Goal: Task Accomplishment & Management: Manage account settings

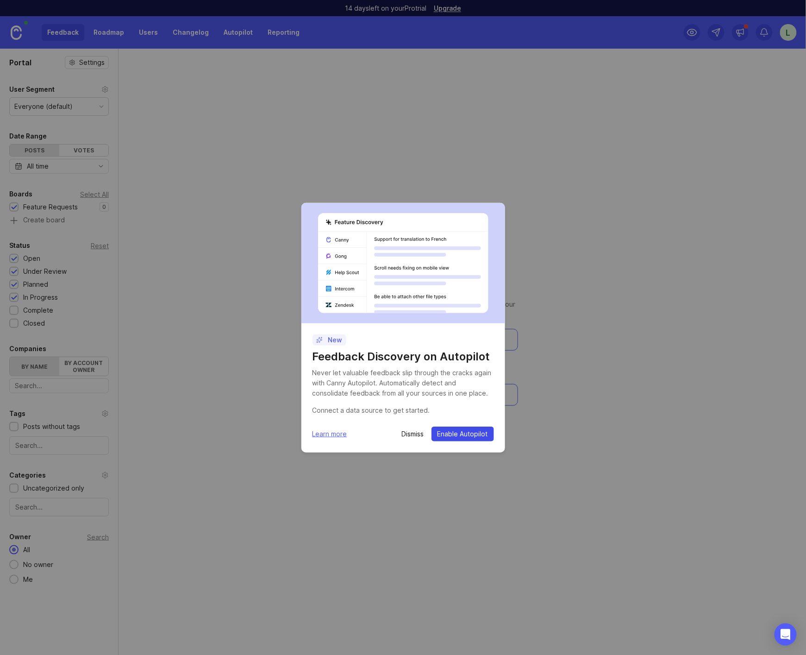
click at [474, 434] on span "Enable Autopilot" at bounding box center [463, 433] width 50 height 9
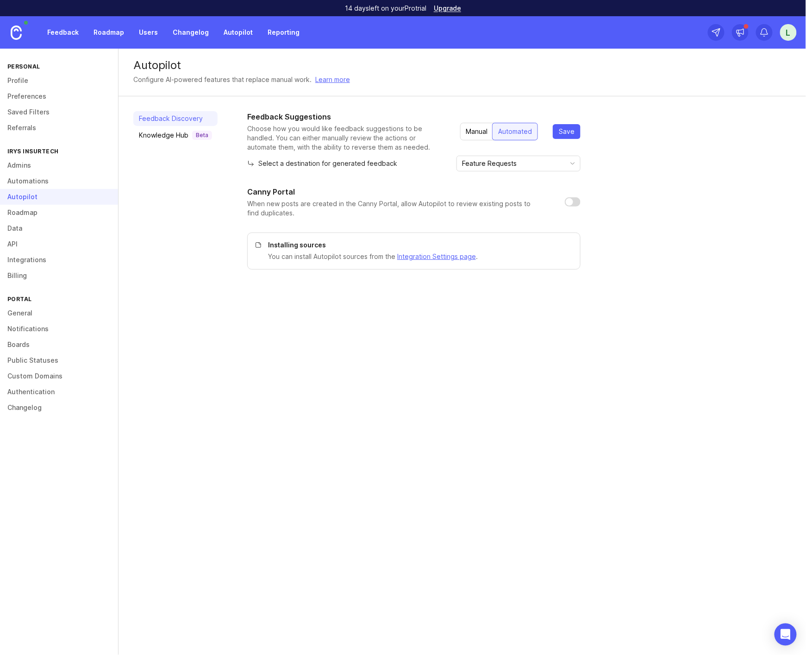
click at [18, 84] on link "Profile" at bounding box center [59, 81] width 118 height 16
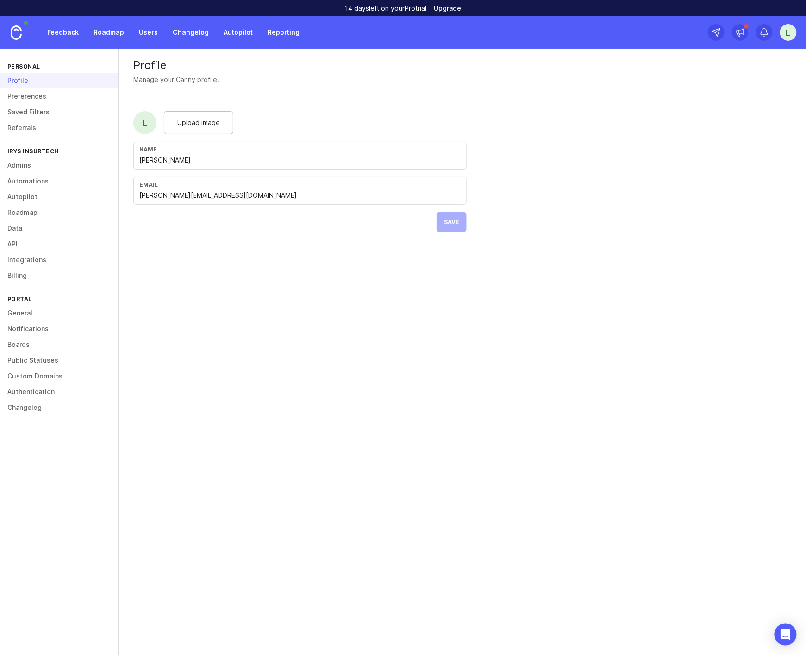
click at [18, 96] on link "Preferences" at bounding box center [59, 96] width 118 height 16
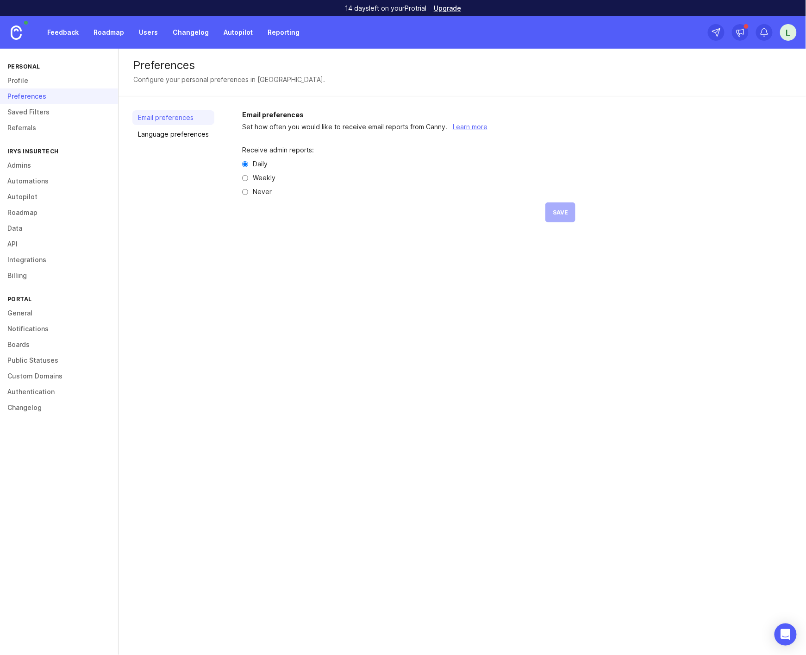
click at [19, 83] on link "Profile" at bounding box center [59, 81] width 118 height 16
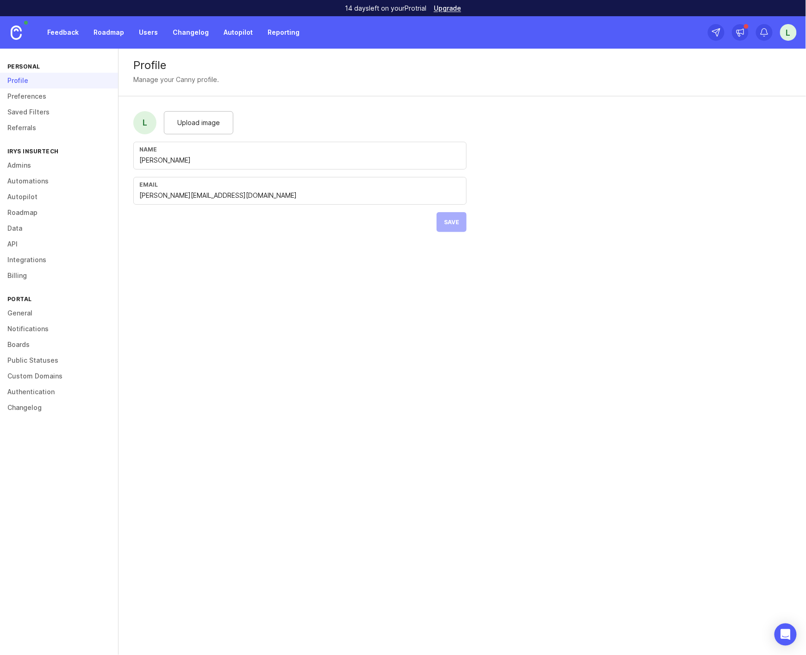
click at [181, 125] on span "Upload image" at bounding box center [198, 123] width 43 height 10
click at [453, 223] on span "Save" at bounding box center [451, 222] width 15 height 7
click at [25, 96] on link "Preferences" at bounding box center [59, 96] width 118 height 16
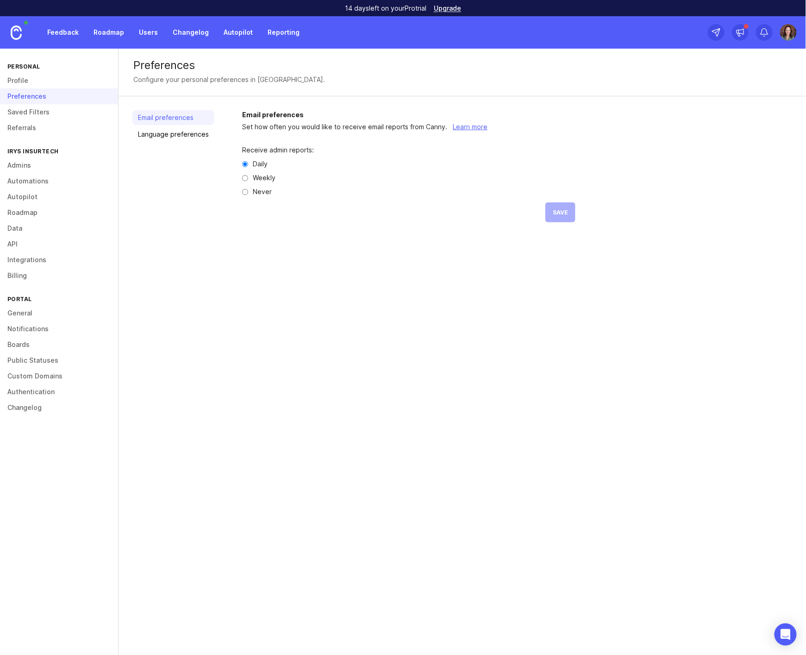
click at [26, 112] on link "Saved Filters" at bounding box center [59, 112] width 118 height 16
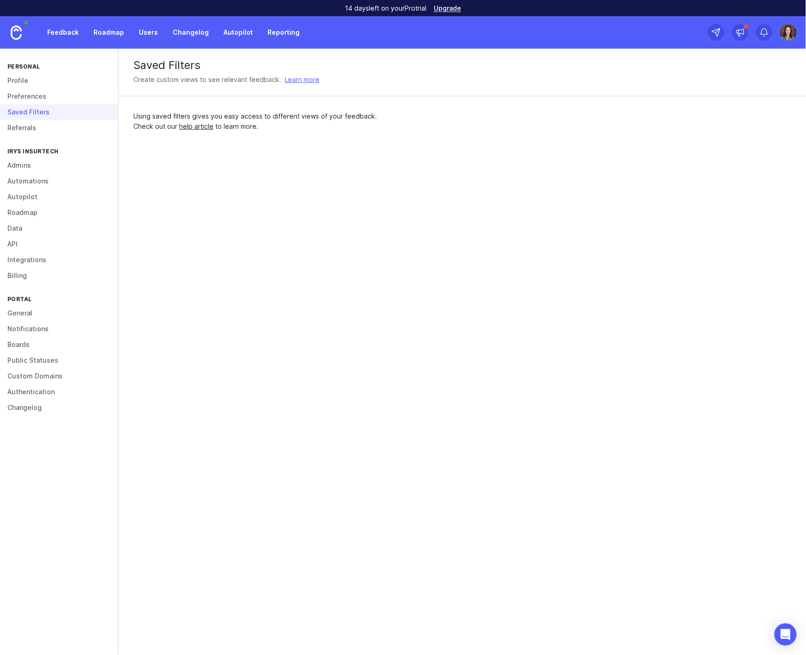
click at [29, 128] on link "Referrals" at bounding box center [59, 128] width 118 height 16
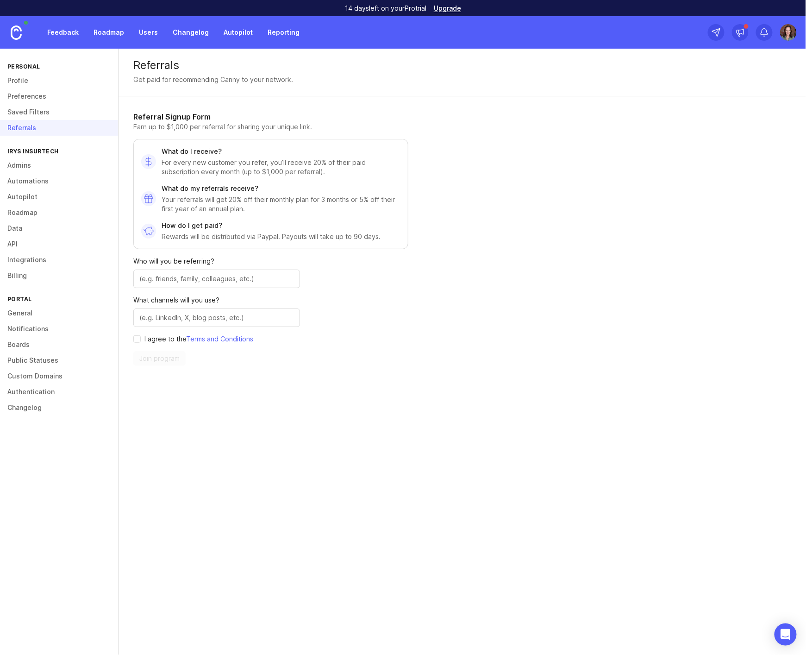
click at [22, 169] on link "Admins" at bounding box center [59, 165] width 118 height 16
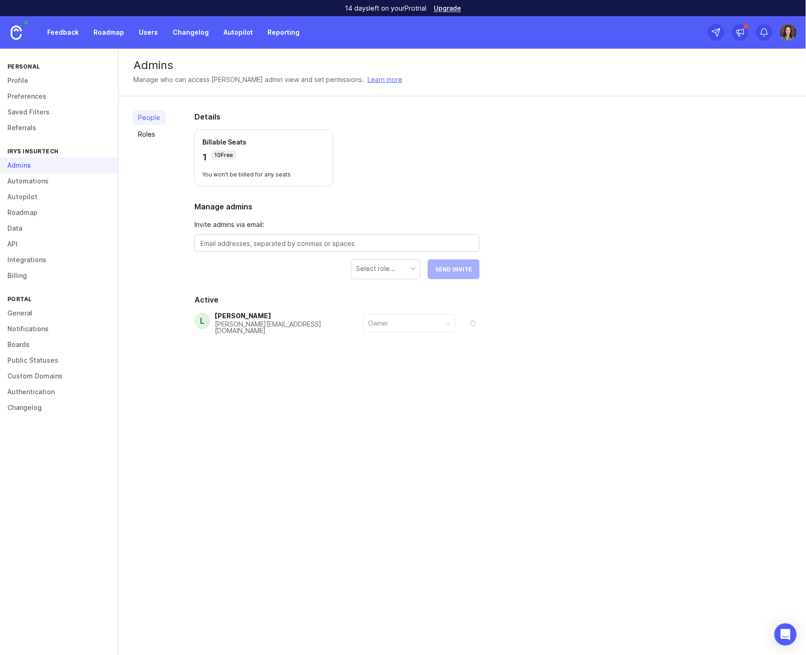
click at [38, 184] on link "Automations" at bounding box center [59, 181] width 118 height 16
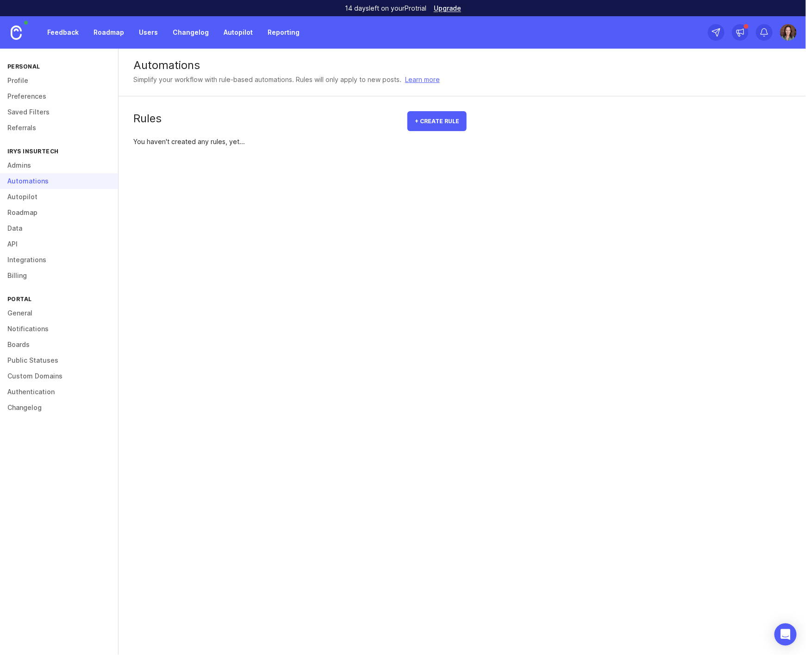
click at [33, 196] on link "Autopilot" at bounding box center [59, 197] width 118 height 16
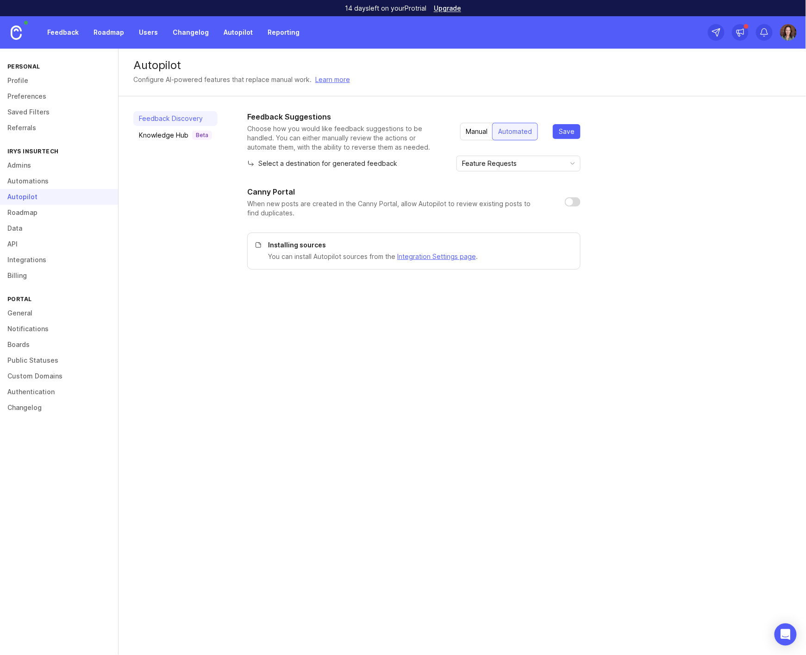
click at [17, 315] on link "General" at bounding box center [59, 313] width 118 height 16
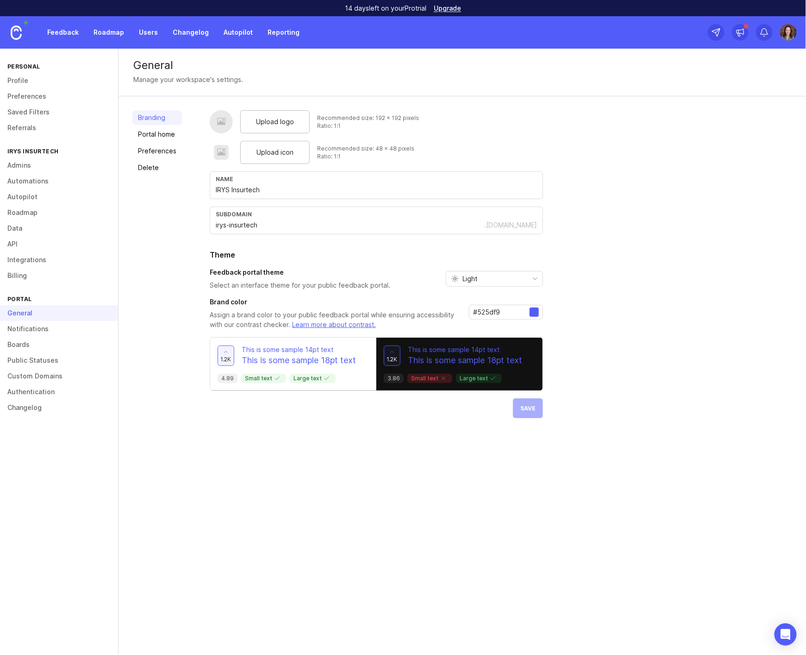
click at [257, 119] on span "Upload logo" at bounding box center [275, 122] width 38 height 10
click at [277, 121] on span "Upload logo" at bounding box center [275, 122] width 38 height 10
click at [286, 154] on span "Upload icon" at bounding box center [274, 152] width 37 height 10
drag, startPoint x: 422, startPoint y: 468, endPoint x: 423, endPoint y: 462, distance: 5.6
click at [422, 467] on div "General Manage your workspace's settings. Branding Portal home Preferences Dele…" at bounding box center [463, 352] width 688 height 606
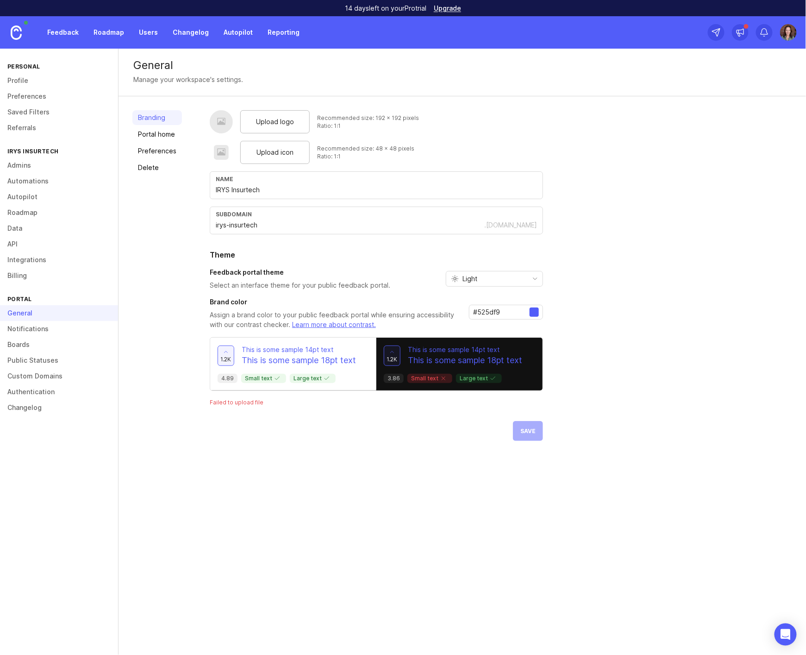
click at [485, 279] on div "Light" at bounding box center [486, 278] width 81 height 15
click at [482, 324] on li "Dark" at bounding box center [493, 326] width 96 height 15
click at [161, 251] on div "Branding Portal home Preferences Delete" at bounding box center [157, 275] width 50 height 331
click at [507, 311] on input "#525df9" at bounding box center [501, 312] width 56 height 10
click at [506, 311] on input "#525df9" at bounding box center [501, 312] width 56 height 10
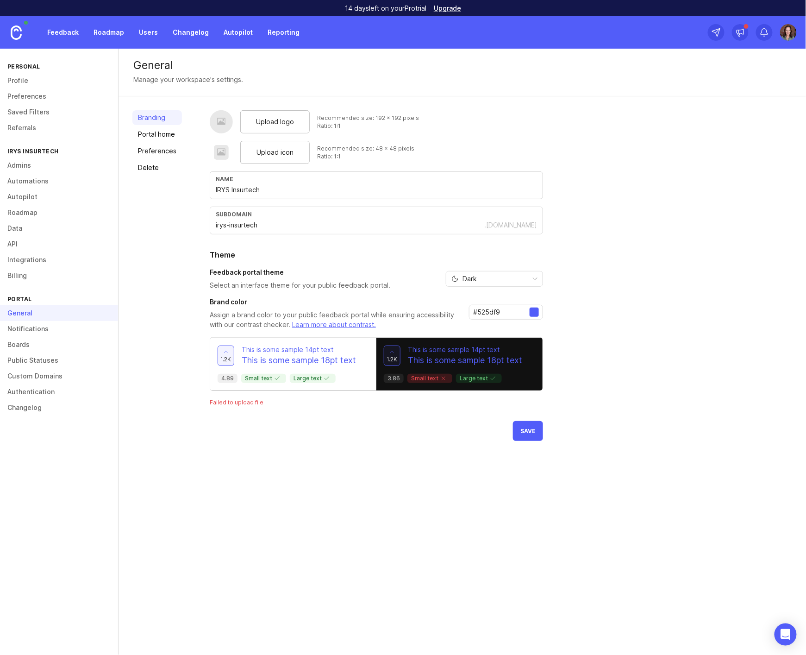
click at [506, 311] on input "#525df9" at bounding box center [501, 312] width 56 height 10
paste input "fa58ff"
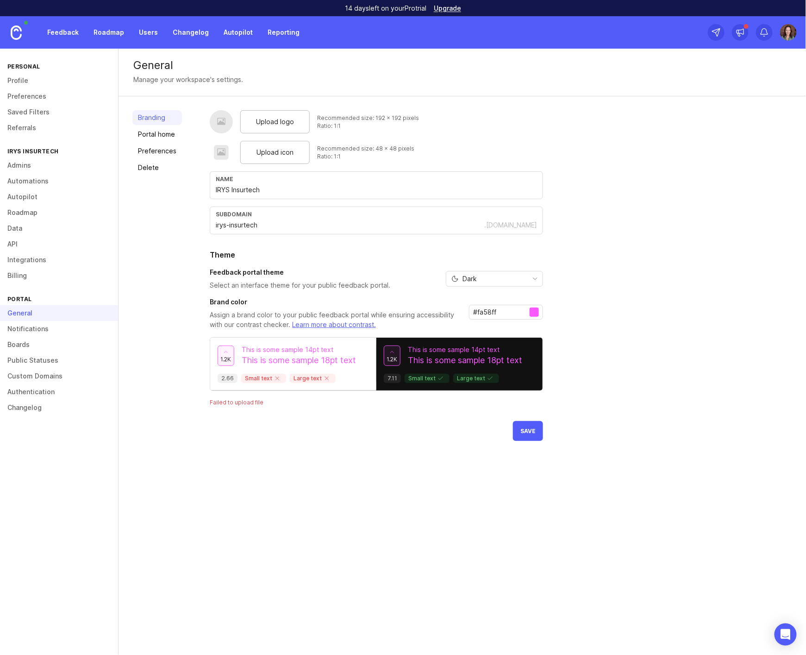
type input "#fa58ff"
click at [617, 315] on div "Upload logo Recommended size: 192 x 192 pixels Ratio: 1:1 Upload icon Recommend…" at bounding box center [501, 275] width 582 height 331
click at [440, 449] on div "Branding Portal home Preferences Delete Upload logo Recommended size: 192 x 192…" at bounding box center [463, 275] width 688 height 358
click at [294, 187] on input "IRYS Insurtech" at bounding box center [376, 190] width 321 height 10
click at [292, 123] on div "Upload logo" at bounding box center [274, 121] width 69 height 23
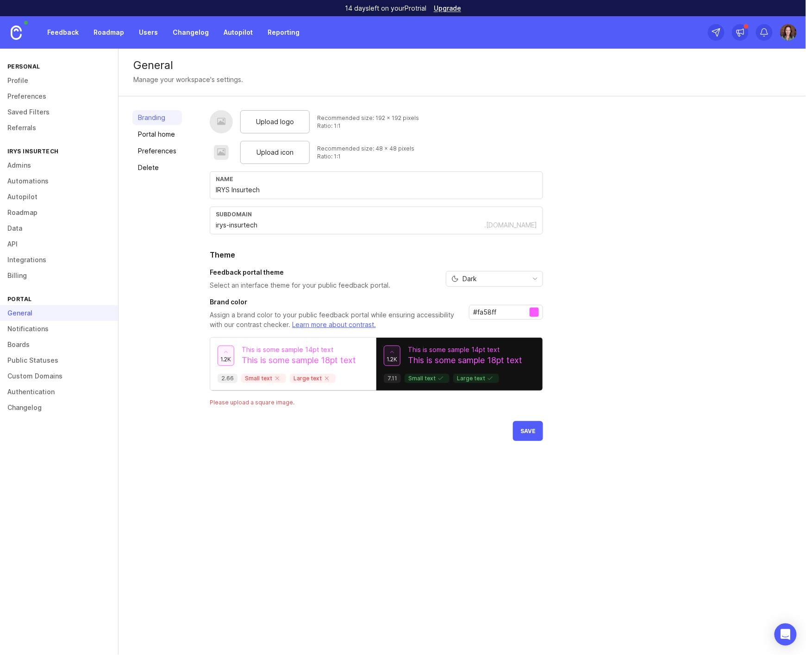
click at [279, 119] on span "Upload logo" at bounding box center [275, 122] width 38 height 10
click at [278, 150] on span "Upload icon" at bounding box center [274, 152] width 37 height 10
click at [394, 519] on div "General Manage your workspace's settings. Branding Portal home Preferences Dele…" at bounding box center [463, 352] width 688 height 606
click at [523, 406] on span "Save" at bounding box center [527, 408] width 15 height 7
click at [160, 137] on link "Portal home" at bounding box center [157, 134] width 50 height 15
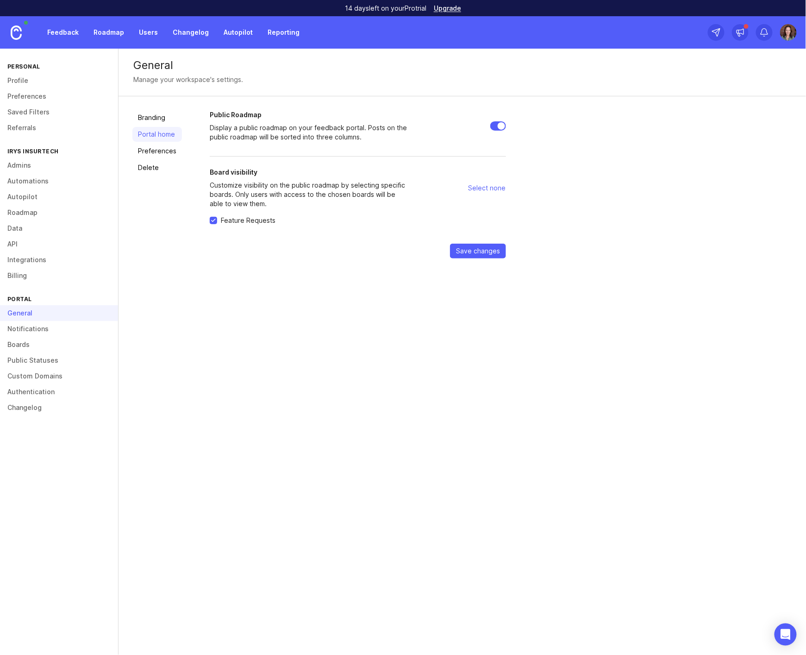
click at [161, 150] on link "Preferences" at bounding box center [157, 151] width 50 height 15
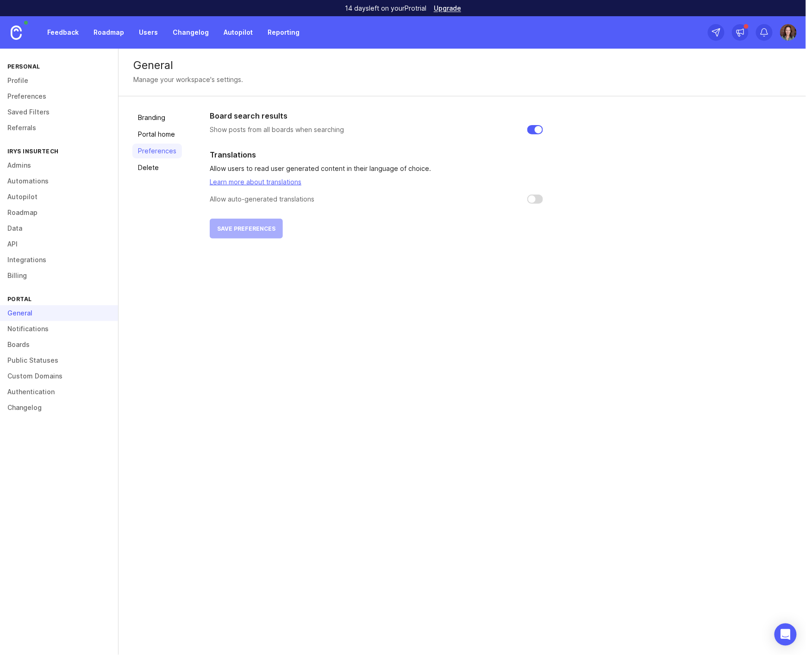
click at [155, 168] on link "Delete" at bounding box center [157, 167] width 50 height 15
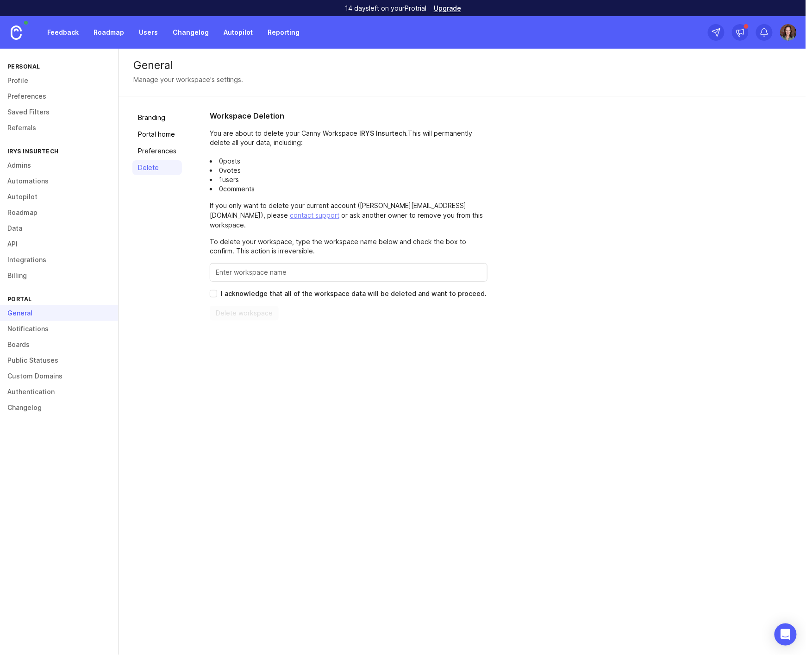
click at [13, 327] on link "Notifications" at bounding box center [59, 329] width 118 height 16
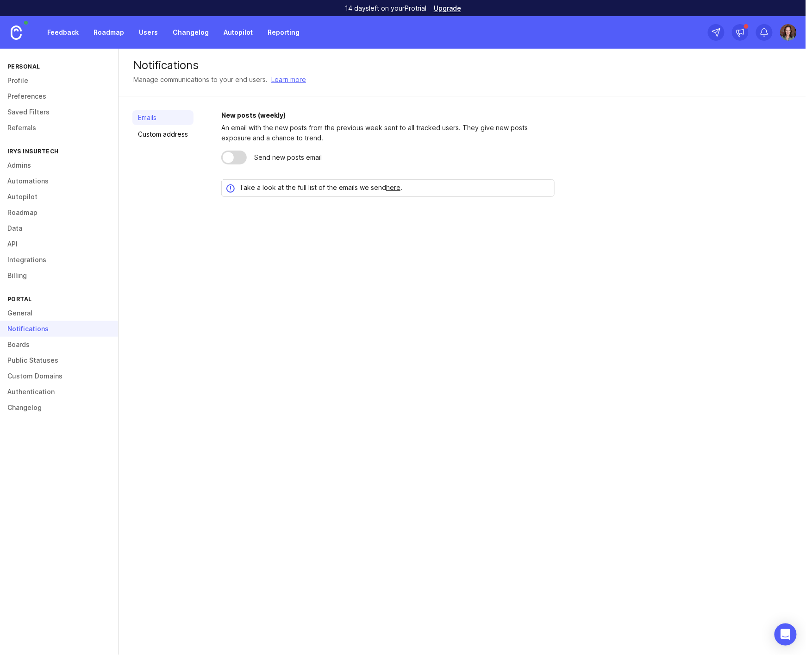
click at [169, 133] on link "Custom address" at bounding box center [162, 134] width 61 height 15
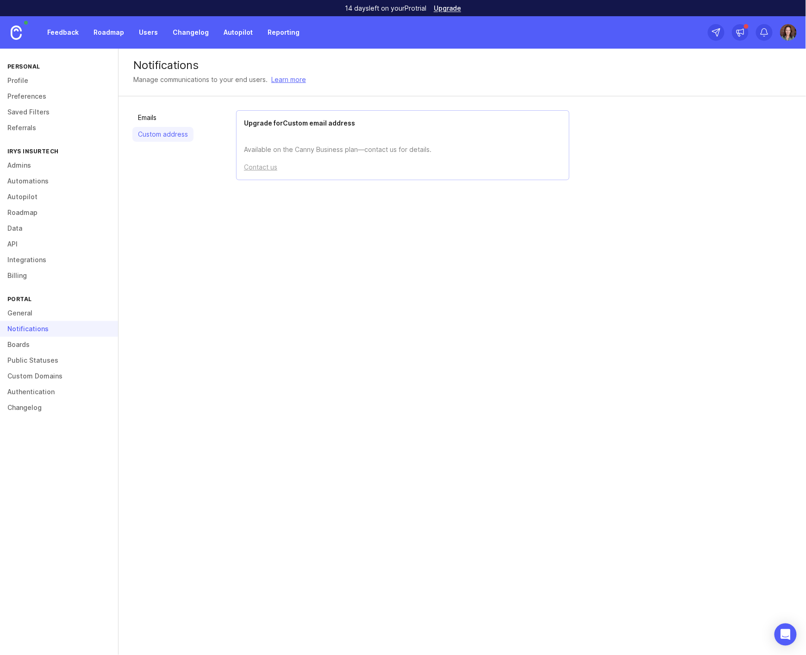
click at [21, 346] on link "Boards" at bounding box center [59, 345] width 118 height 16
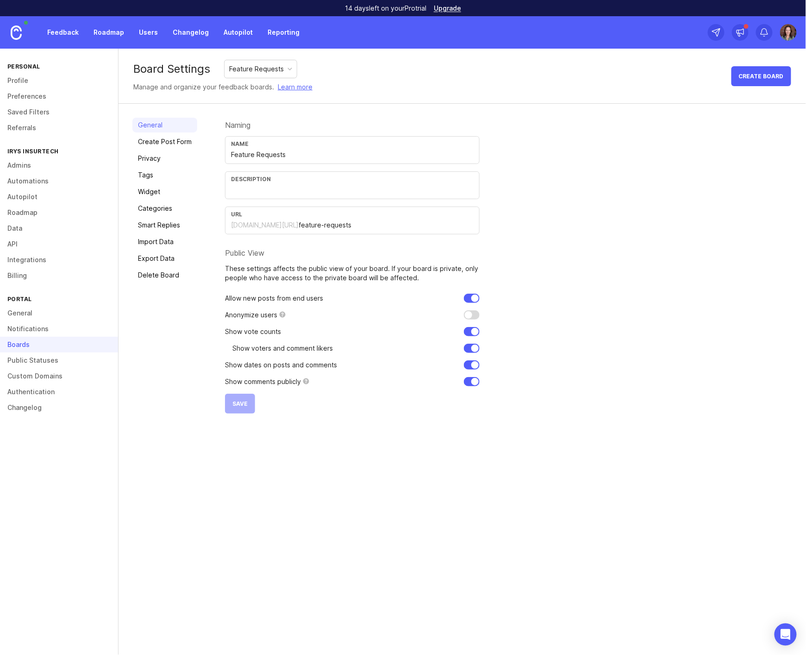
click at [269, 69] on div "Feature Requests" at bounding box center [256, 69] width 55 height 10
click at [722, 240] on div "Naming Name Feature Requests Description URL [DOMAIN_NAME][URL] feature-request…" at bounding box center [508, 266] width 567 height 296
click at [306, 187] on input "text" at bounding box center [352, 190] width 243 height 10
paste input "Your ideas fuel our roadmap — share the next thing you’d love to see in [GEOGRA…"
type input "Your ideas fuel our roadmap — share the next thing you’d love to see in [GEOGRA…"
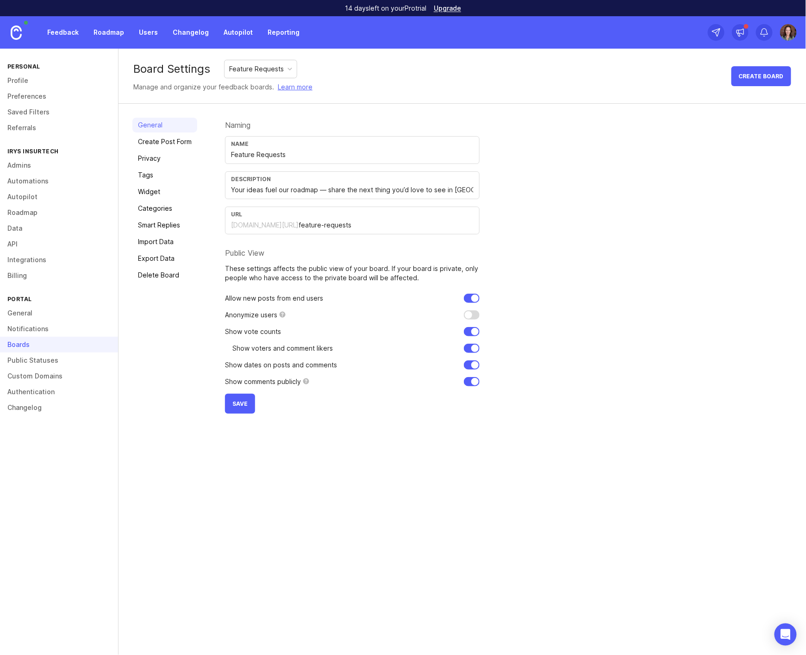
click at [456, 517] on div "Board Settings Feature Requests Manage and organize your feedback boards. Learn…" at bounding box center [463, 352] width 688 height 606
click at [242, 334] on p "Show vote counts" at bounding box center [253, 331] width 56 height 9
click at [475, 314] on input "checkbox" at bounding box center [472, 314] width 16 height 9
checkbox input "true"
click at [322, 588] on div "Board Settings Feature Requests Manage and organize your feedback boards. Learn…" at bounding box center [463, 352] width 688 height 606
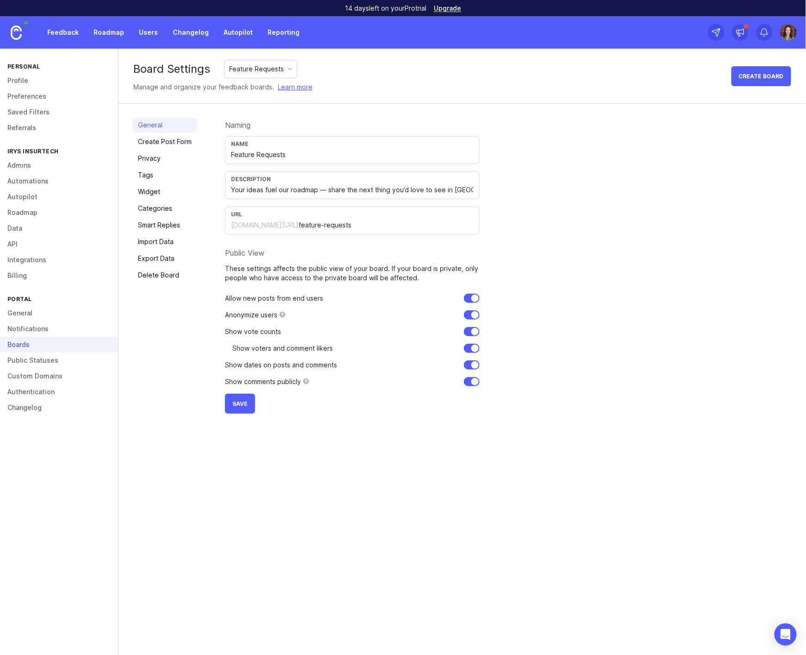
click at [161, 144] on link "Create Post Form" at bounding box center [164, 141] width 65 height 15
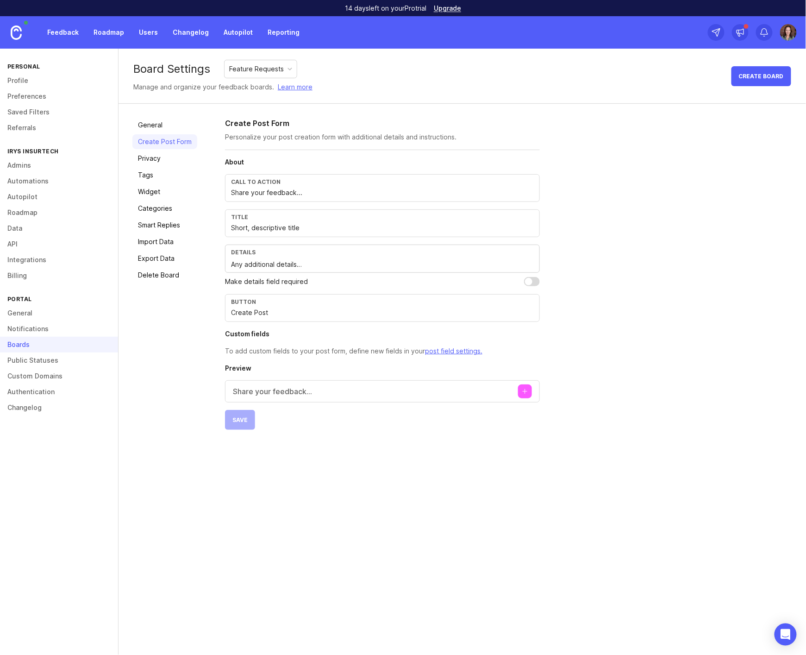
click at [306, 198] on div "Call to action Share your feedback..." at bounding box center [382, 188] width 315 height 28
click at [522, 389] on button "Create post" at bounding box center [525, 391] width 14 height 14
drag, startPoint x: 231, startPoint y: 208, endPoint x: 236, endPoint y: 215, distance: 8.6
click at [231, 208] on section "About Call to action Share your feedback... Title Short, descriptive title Deta…" at bounding box center [382, 256] width 315 height 199
click at [237, 216] on div "Title" at bounding box center [382, 216] width 303 height 7
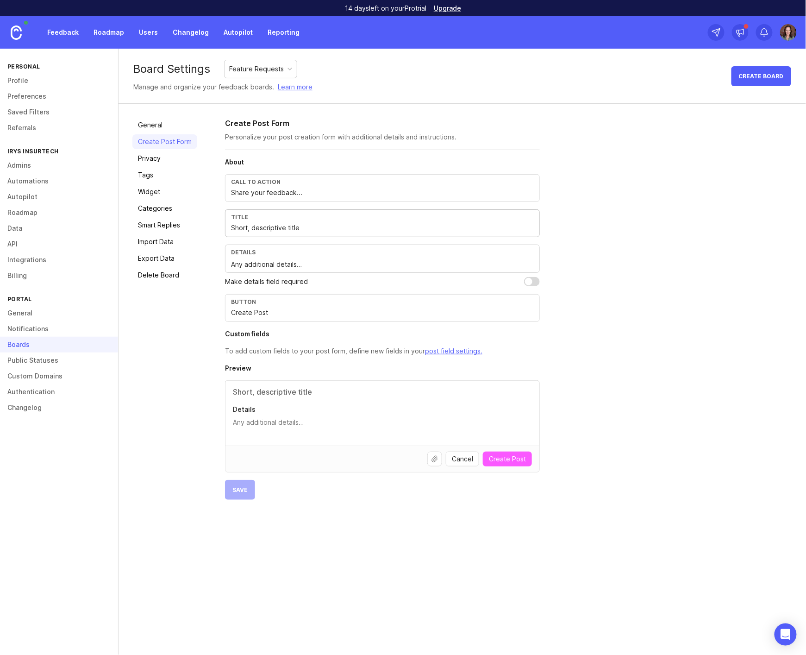
click at [244, 225] on input "Short, descriptive title" at bounding box center [382, 228] width 303 height 10
click at [271, 179] on div "Call to action" at bounding box center [382, 181] width 303 height 7
drag, startPoint x: 312, startPoint y: 193, endPoint x: 184, endPoint y: 188, distance: 128.3
click at [184, 188] on div "General Create Post Form Privacy Tags Widget Categories Smart Replies Import Da…" at bounding box center [463, 309] width 688 height 410
paste input "Got an idea that would make IRYS even better? Let us know he"
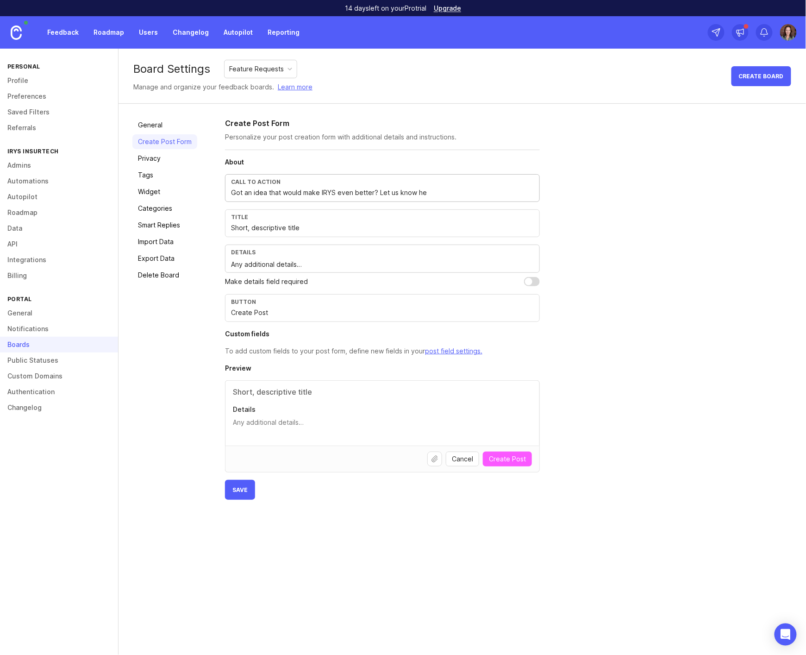
drag, startPoint x: 413, startPoint y: 194, endPoint x: 441, endPoint y: 191, distance: 28.5
click at [440, 191] on input "Got an idea that would make IRYS even better? Let us know he" at bounding box center [382, 193] width 303 height 10
type input "Got an idea that would make IRYS even better? Let us know..."
click at [286, 230] on input "Short, descriptive title" at bounding box center [382, 228] width 303 height 10
drag, startPoint x: 285, startPoint y: 226, endPoint x: 218, endPoint y: 228, distance: 67.2
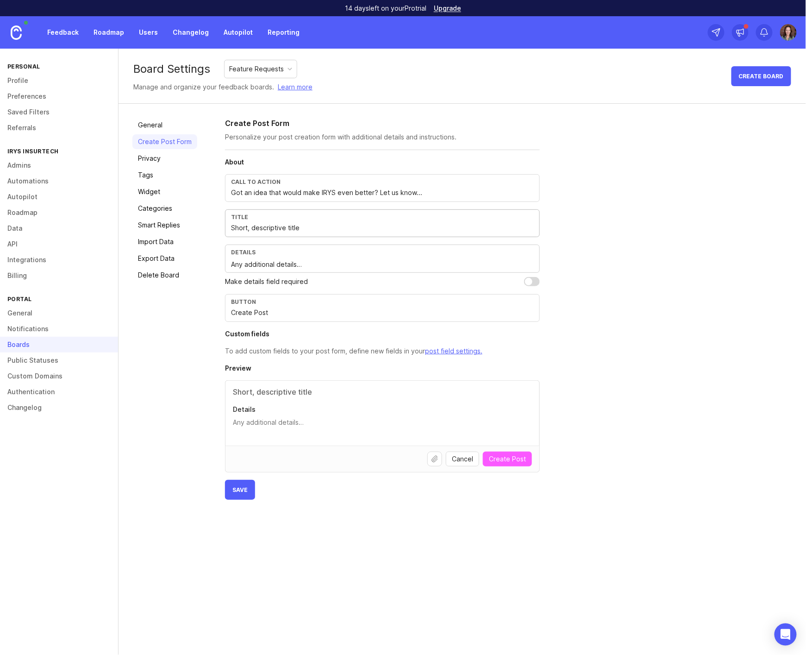
click at [218, 228] on div "General Create Post Form Privacy Tags Widget Categories Smart Replies Import Da…" at bounding box center [463, 309] width 688 height 410
drag, startPoint x: 334, startPoint y: 265, endPoint x: 216, endPoint y: 265, distance: 118.1
click at [216, 265] on div "General Create Post Form Privacy Tags Widget Categories Smart Replies Import Da…" at bounding box center [463, 309] width 688 height 410
click at [533, 282] on input "checkbox" at bounding box center [532, 281] width 16 height 9
checkbox input "true"
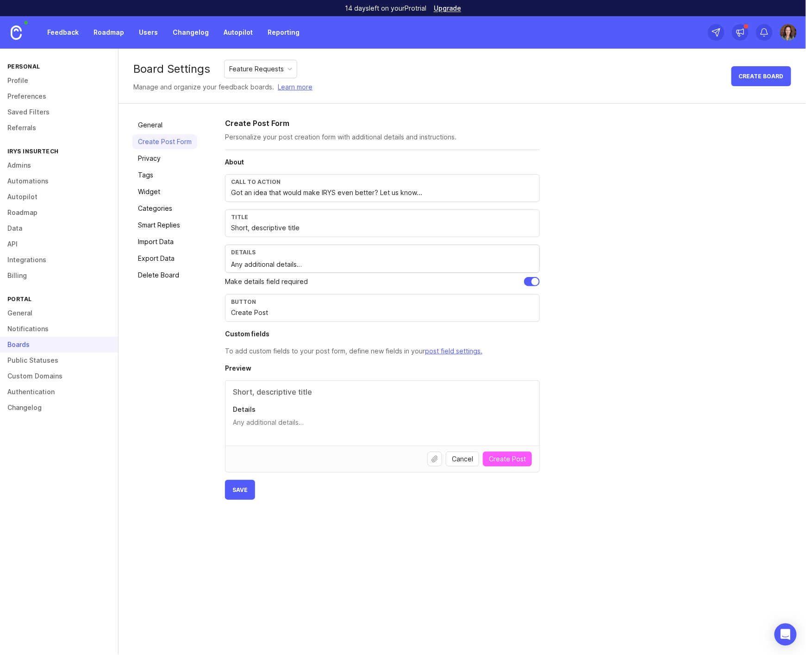
click at [338, 257] on div "Details Any additional details…" at bounding box center [382, 258] width 315 height 28
click at [302, 221] on div "Title Short, descriptive title" at bounding box center [382, 223] width 315 height 28
paste input "ummarize your idea in a few words."
type input "Summarize your idea in a few words."
drag, startPoint x: 317, startPoint y: 263, endPoint x: 216, endPoint y: 260, distance: 101.4
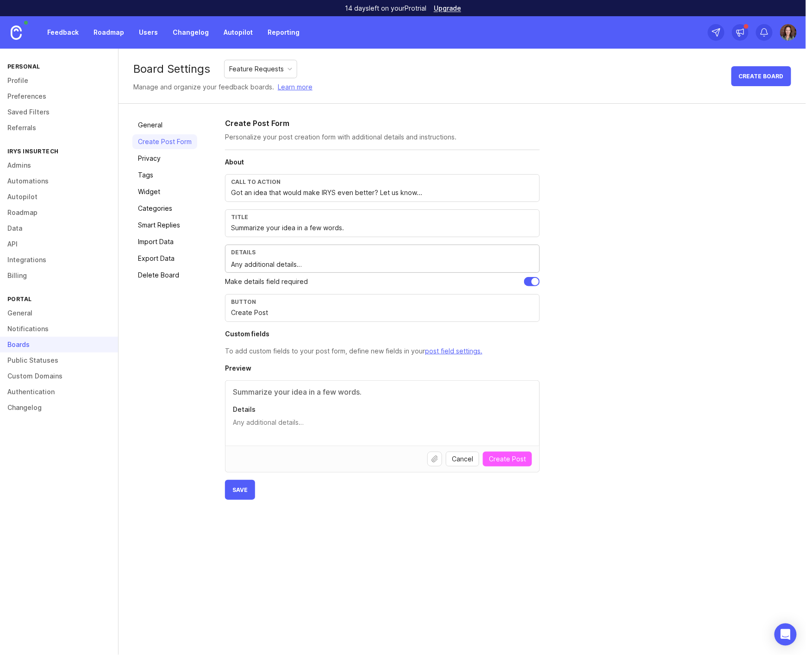
paste textarea "Give us a quick rundown of your idea — what, why, and how it helps."
type textarea "Give us a quick rundown of your idea — what, why, and how it helps."
click at [265, 313] on input "Create Post" at bounding box center [382, 312] width 303 height 10
type input "Create Request"
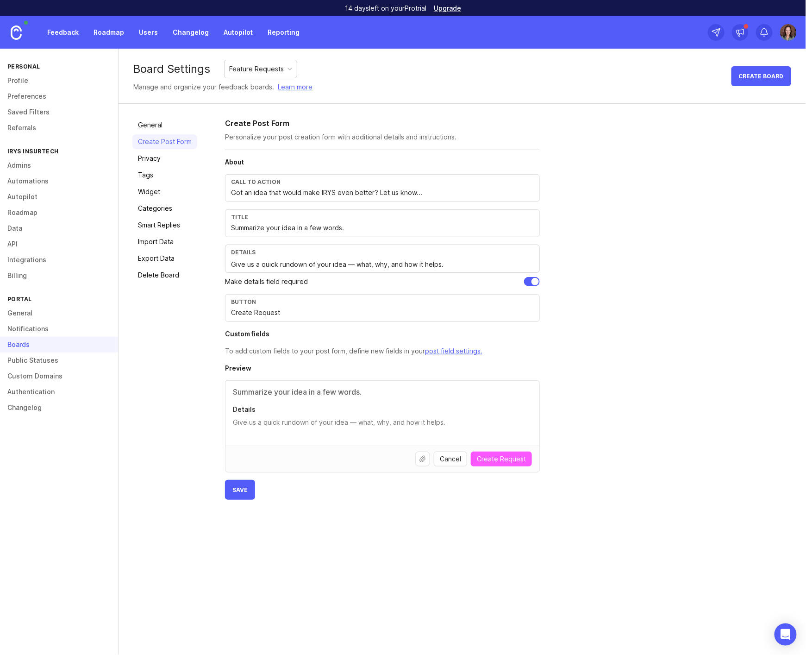
click at [335, 511] on div "General Create Post Form Privacy Tags Widget Categories Smart Replies Import Da…" at bounding box center [463, 309] width 688 height 410
click at [239, 486] on span "Save" at bounding box center [239, 489] width 15 height 7
click at [149, 158] on link "Privacy" at bounding box center [164, 158] width 65 height 15
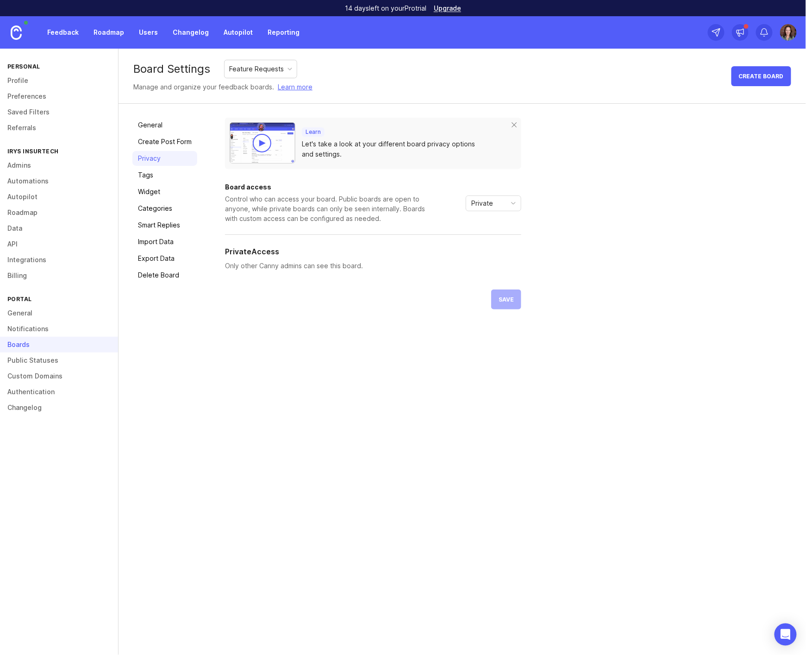
click at [147, 175] on link "Tags" at bounding box center [164, 175] width 65 height 15
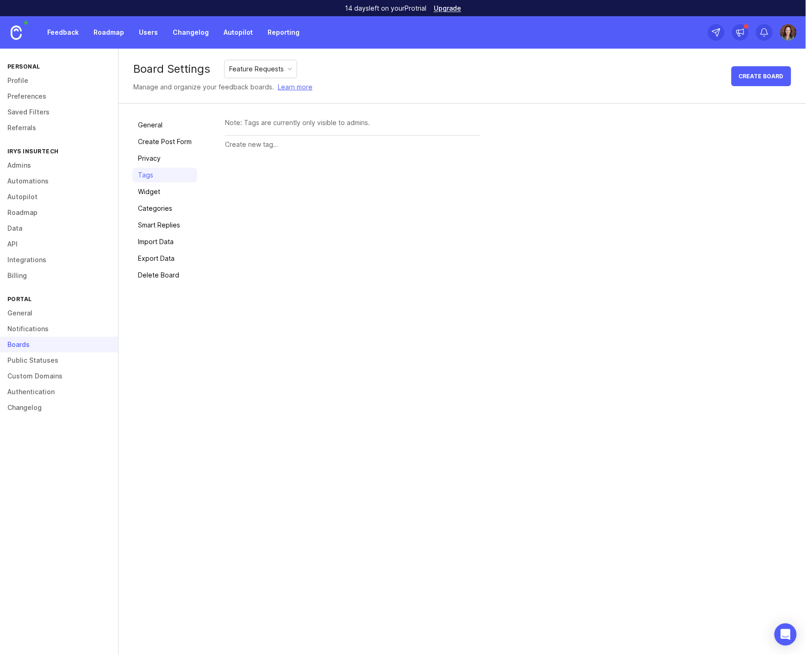
click at [232, 148] on input "text" at bounding box center [352, 144] width 255 height 10
type input "General Feature"
click at [444, 137] on button "Create" at bounding box center [462, 145] width 36 height 16
type input "Opportunity"
click at [444, 162] on button "Create" at bounding box center [462, 170] width 36 height 16
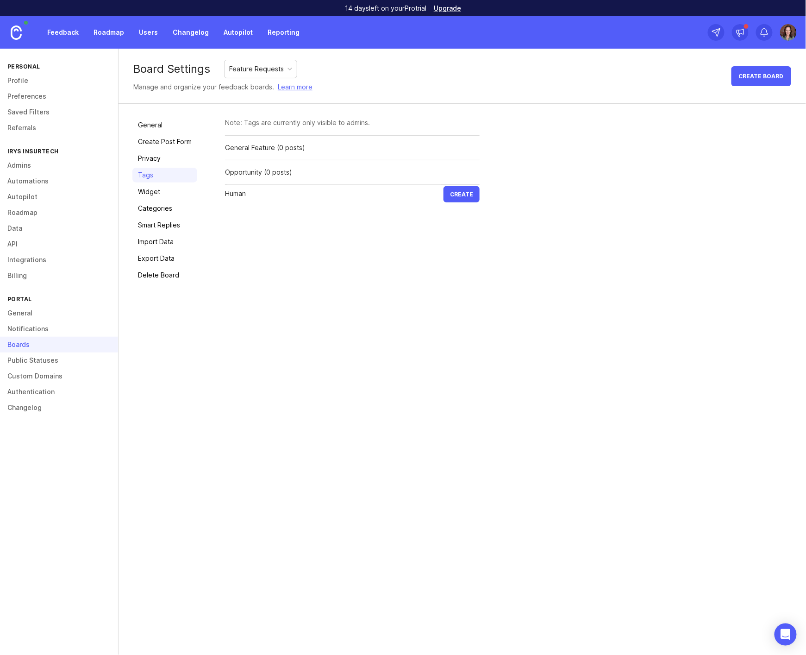
type input "Human"
click at [444, 186] on button "Create" at bounding box center [462, 194] width 36 height 16
type input "Entity"
click at [444, 211] on button "Create" at bounding box center [462, 219] width 36 height 16
type input "API"
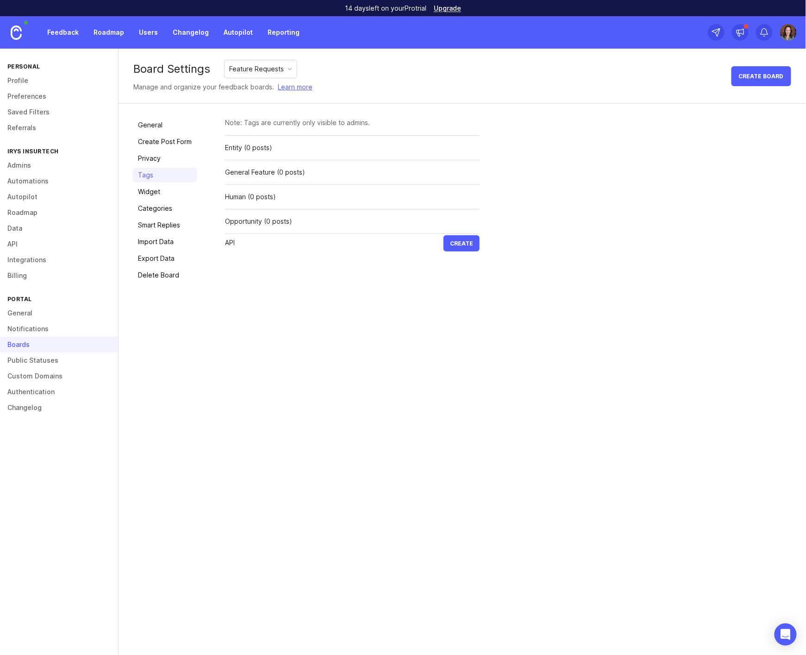
click at [444, 235] on button "Create" at bounding box center [462, 243] width 36 height 16
type input "Market"
click at [444, 260] on button "Create" at bounding box center [462, 268] width 36 height 16
type input "[PERSON_NAME]"
click at [444, 284] on button "Create" at bounding box center [462, 292] width 36 height 16
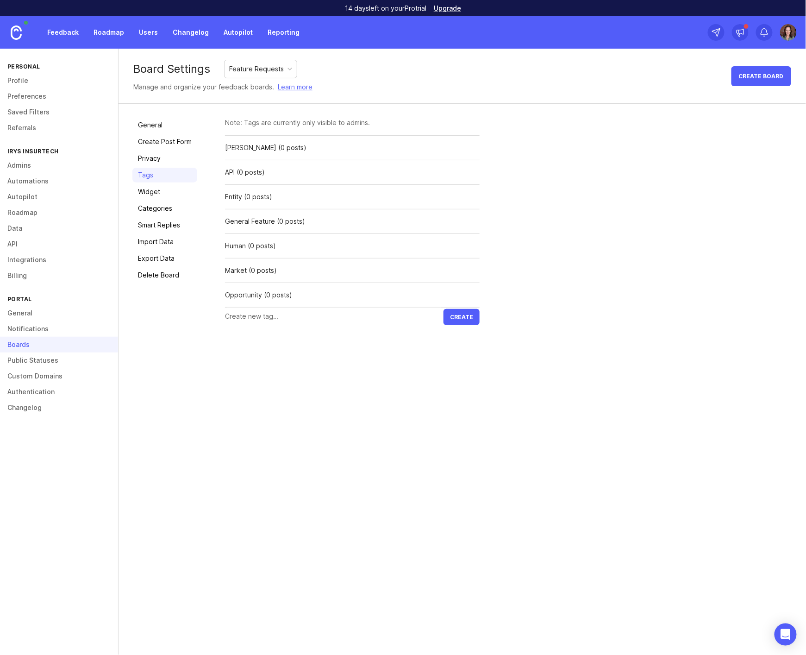
click at [146, 194] on link "Widget" at bounding box center [164, 191] width 65 height 15
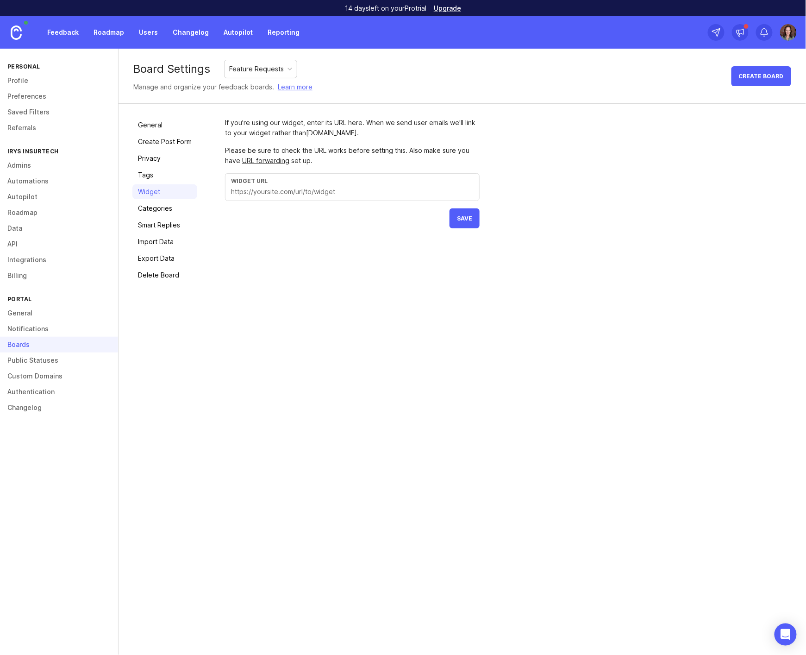
click at [148, 208] on link "Categories" at bounding box center [164, 208] width 65 height 15
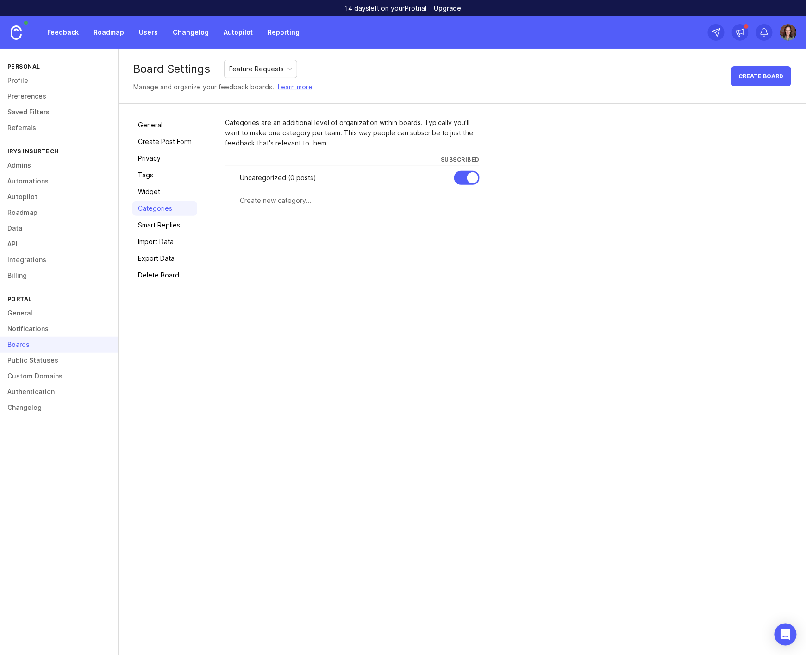
click at [157, 225] on link "Smart Replies" at bounding box center [164, 225] width 65 height 15
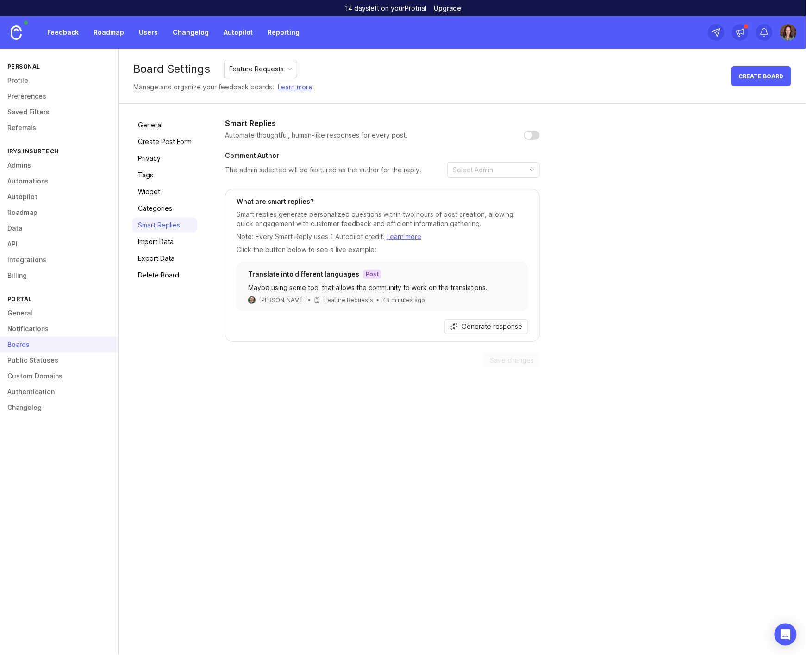
click at [160, 242] on link "Import Data" at bounding box center [164, 241] width 65 height 15
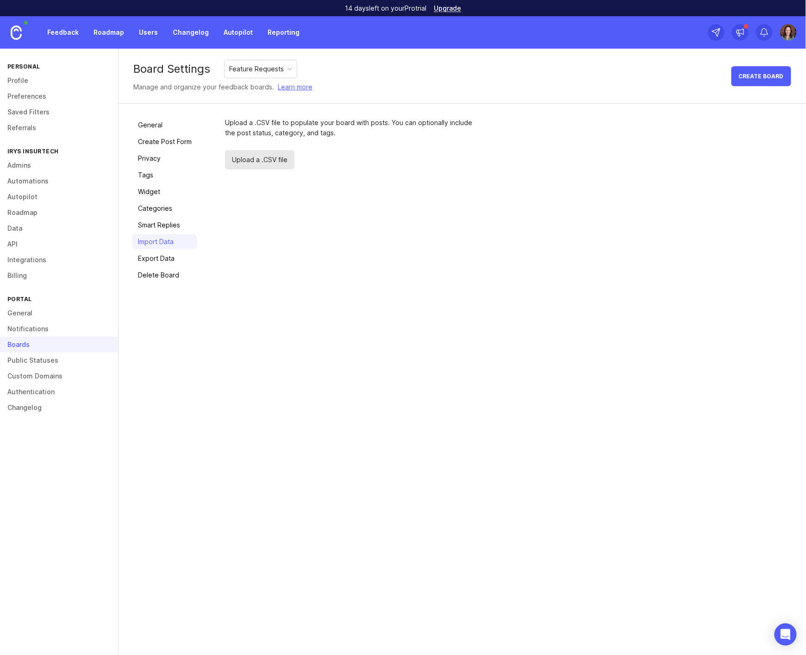
click at [161, 255] on link "Export Data" at bounding box center [164, 258] width 65 height 15
click at [160, 278] on link "Delete Board" at bounding box center [164, 275] width 65 height 15
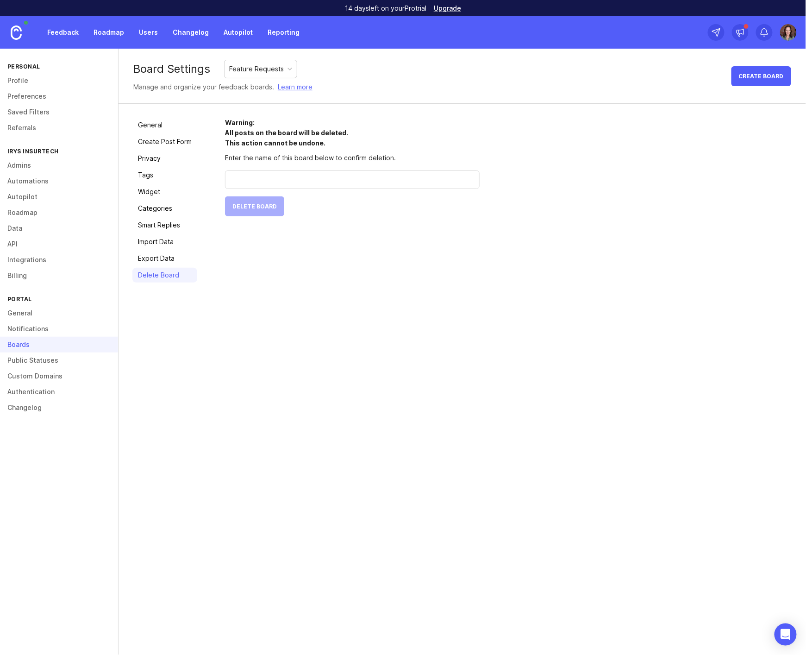
click at [154, 125] on link "General" at bounding box center [164, 125] width 65 height 15
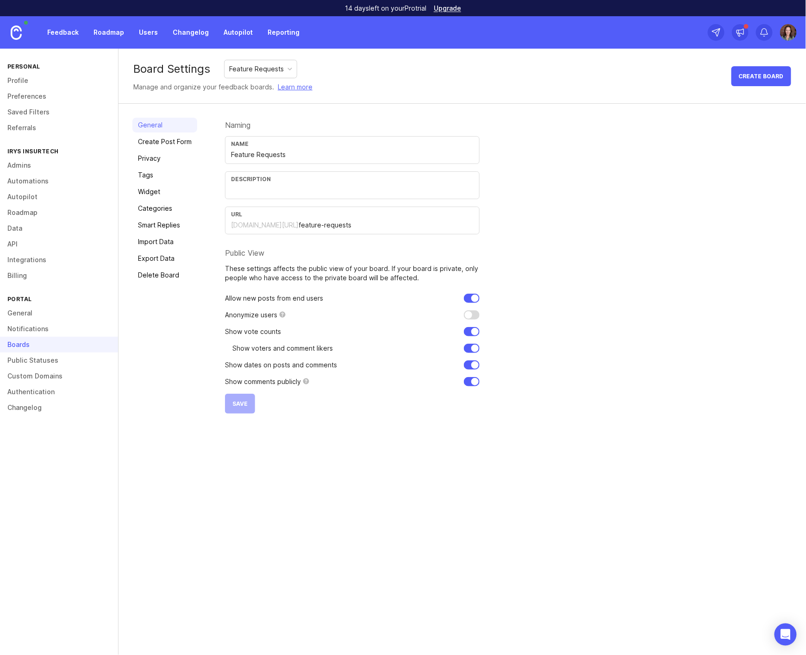
click at [182, 381] on div "General Create Post Form Privacy Tags Widget Categories Smart Replies Import Da…" at bounding box center [164, 266] width 65 height 296
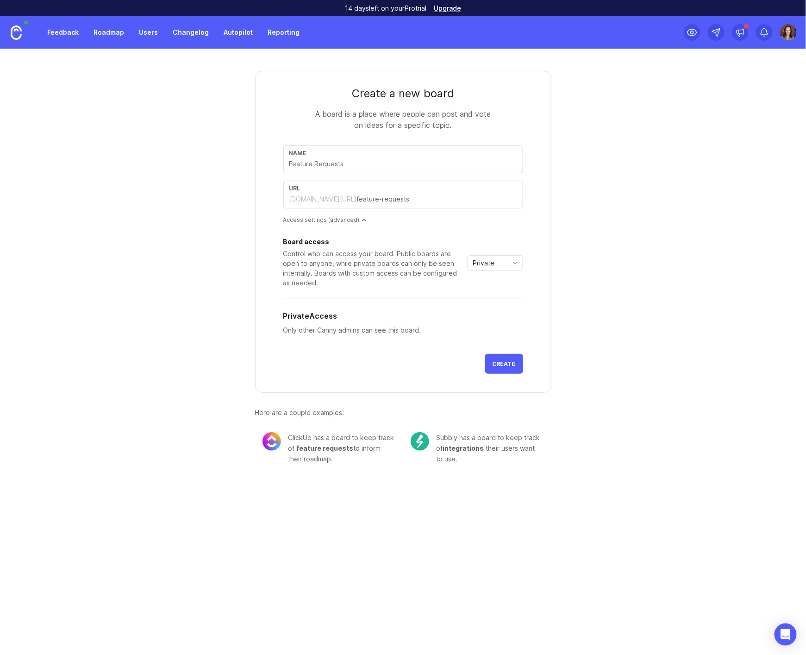
click at [338, 151] on div "Name" at bounding box center [403, 153] width 228 height 7
click at [362, 218] on div at bounding box center [364, 220] width 5 height 5
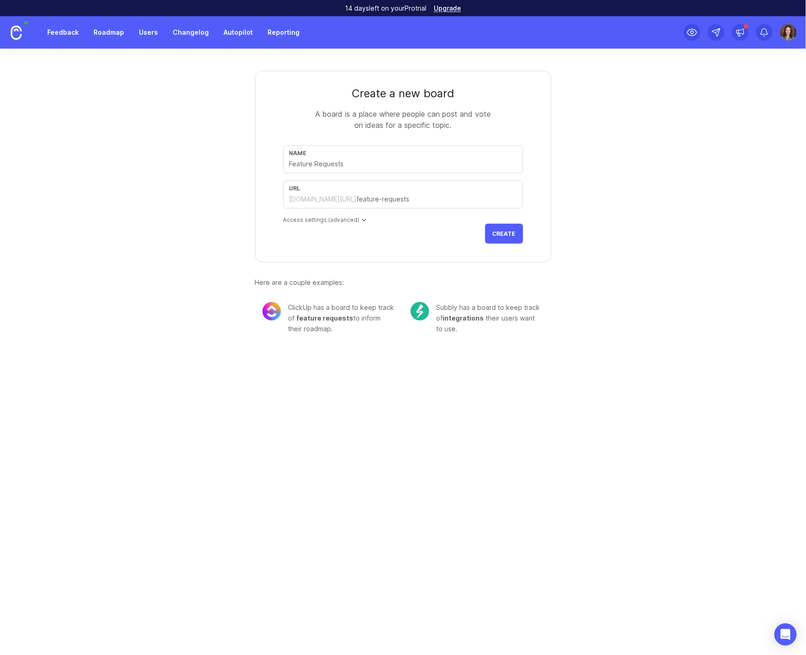
click at [362, 218] on div at bounding box center [364, 220] width 5 height 5
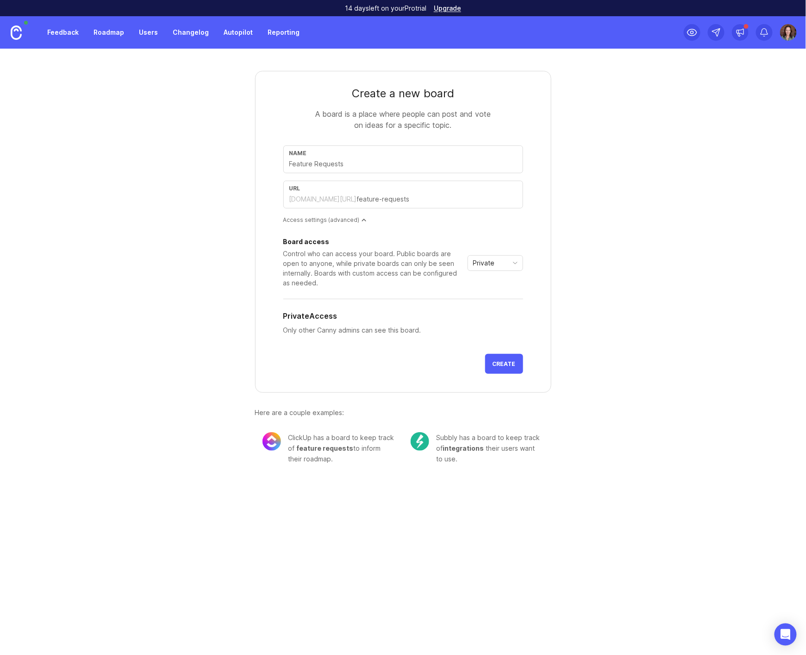
click at [511, 366] on span "Create" at bounding box center [504, 363] width 23 height 7
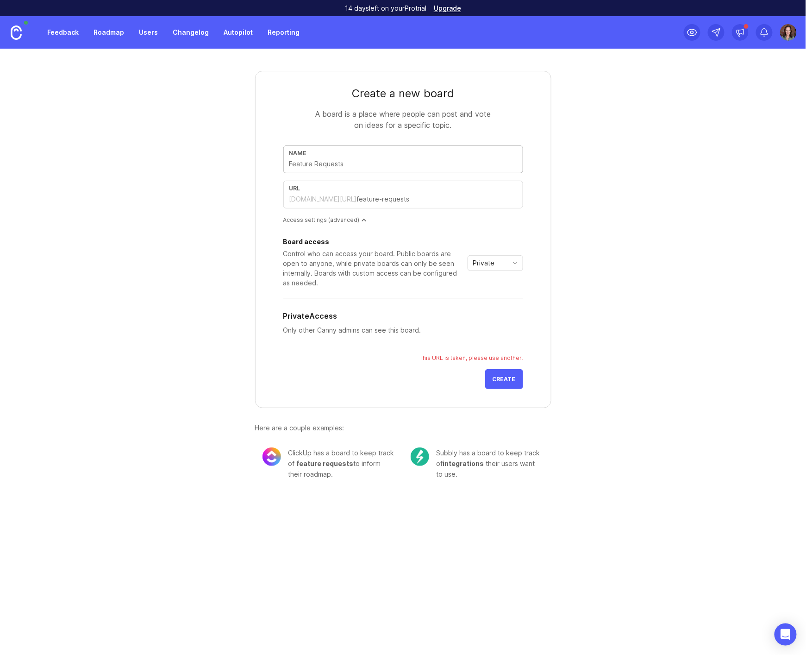
click at [366, 161] on input "text" at bounding box center [403, 164] width 228 height 10
drag, startPoint x: 327, startPoint y: 162, endPoint x: 254, endPoint y: 159, distance: 72.7
click at [254, 159] on div "Create a new board A board is a place where people can post and vote on ideas f…" at bounding box center [403, 271] width 444 height 445
click at [298, 165] on input "text" at bounding box center [403, 164] width 228 height 10
type input "R"
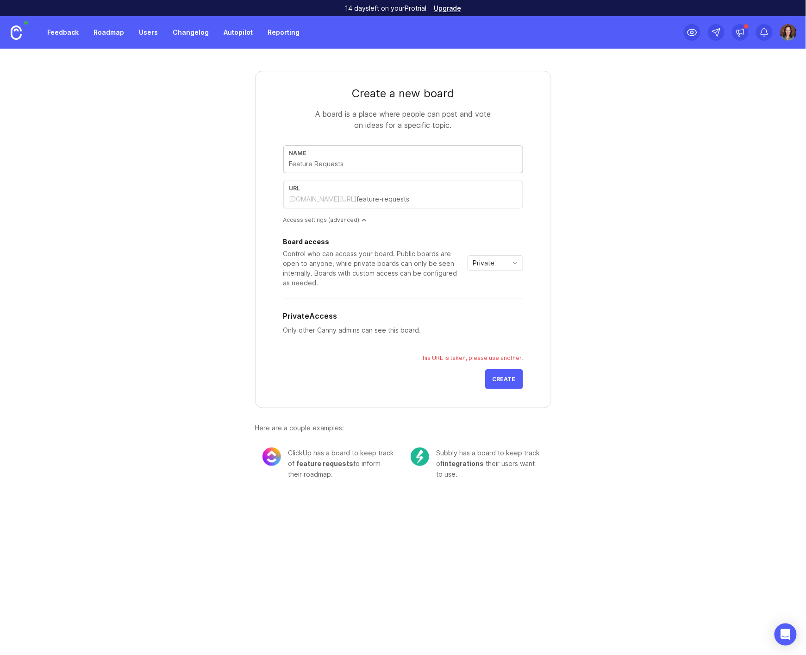
type input "r"
type input "Re"
type input "re"
type input "Rep"
type input "rep"
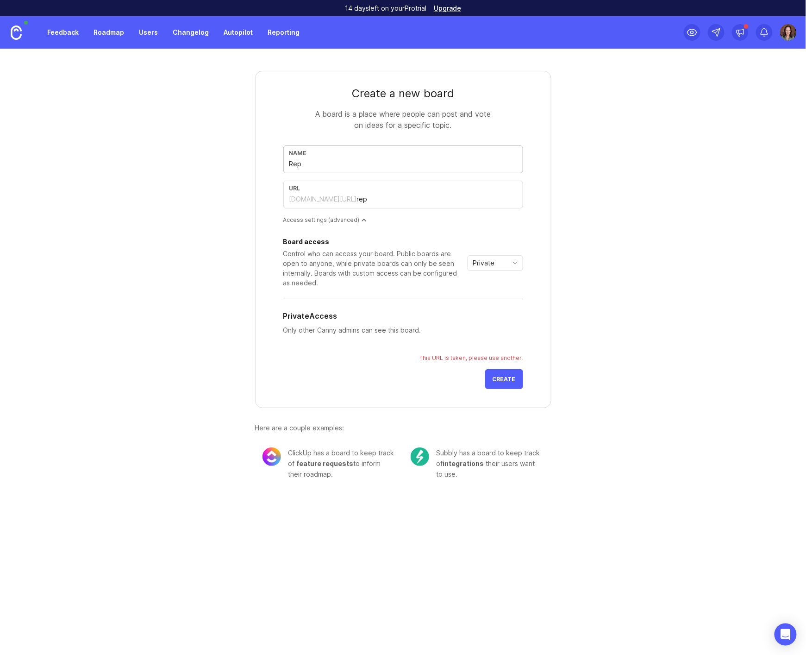
type input "Repo"
type input "repo"
type input "Repor"
type input "repor"
type input "Report"
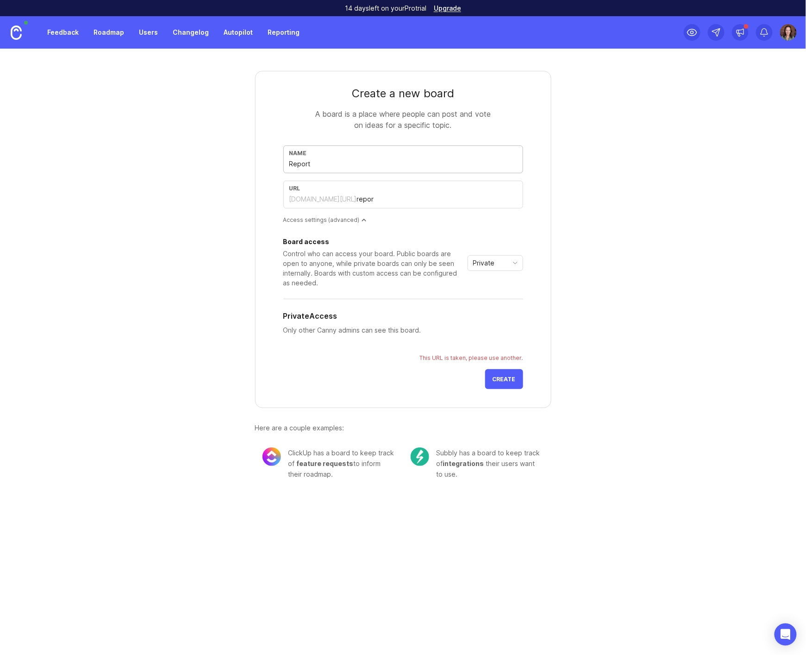
type input "report"
type input "Report a"
type input "report-a"
type input "Report a P"
type input "report-a-p"
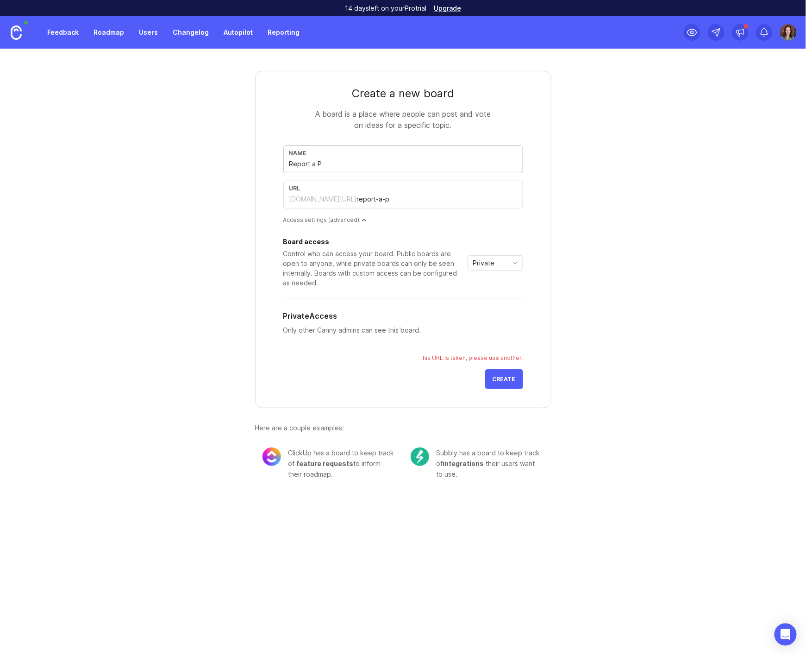
type input "Report a Pr"
type input "report-a-pr"
type input "Report a Pro"
type input "report-a-pro"
type input "Report a Prob"
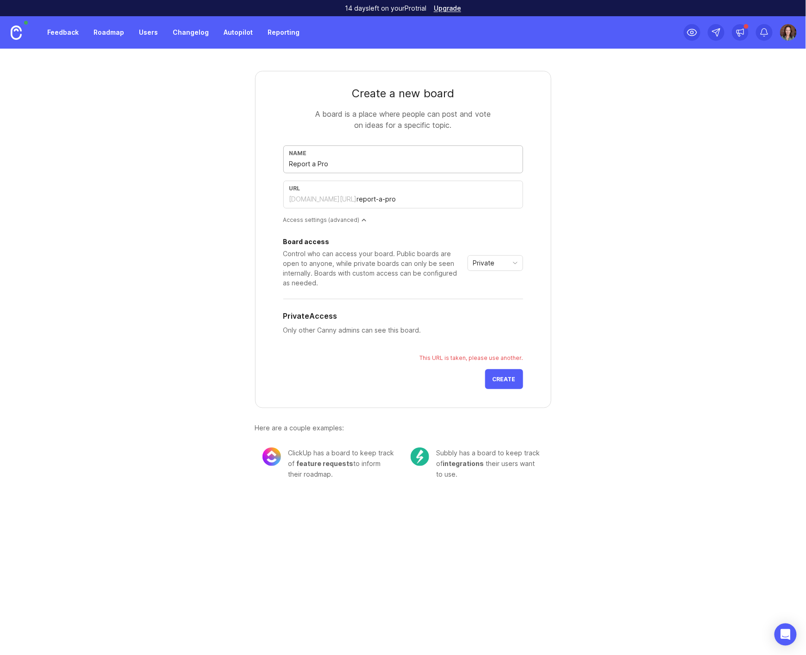
type input "report-a-prob"
type input "Report a Probl"
type input "report-a-probl"
type input "Report a Proble"
type input "report-a-proble"
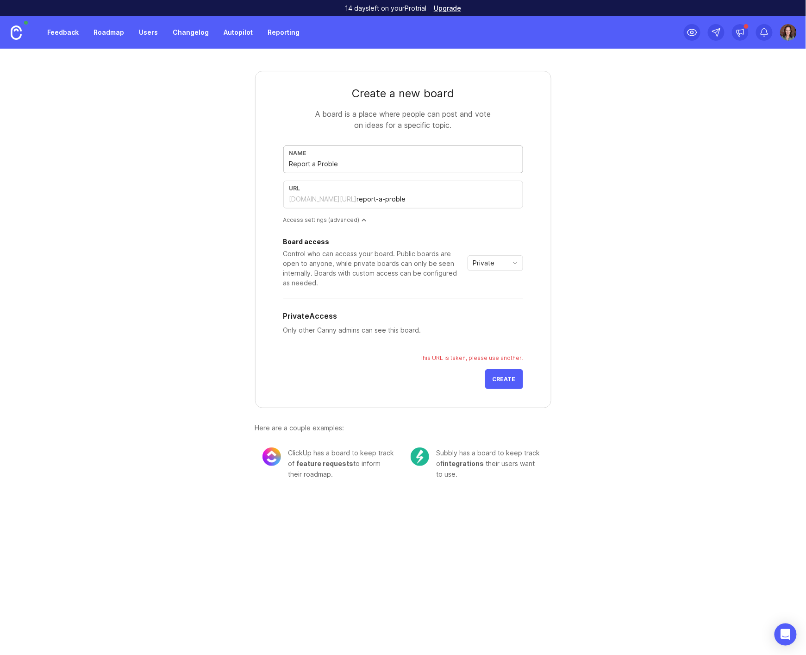
type input "Report a Problem"
type input "report-a-problem"
type input "Report a Proble"
type input "report-a-proble"
type input "Report a Probl"
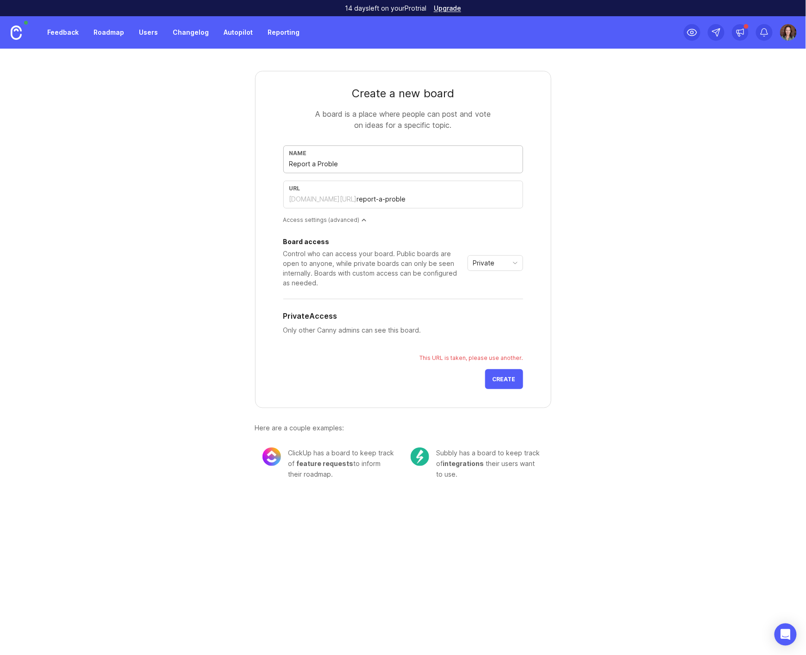
type input "report-a-probl"
type input "Report a Prob"
type input "report-a-prob"
type input "Report a Pro"
type input "report-a-pro"
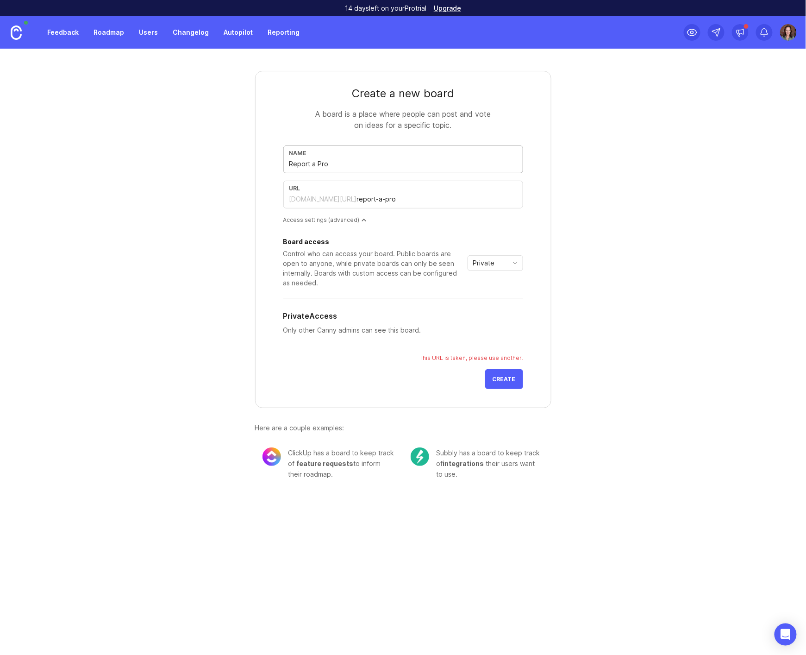
type input "Report a Pr"
type input "report-a-pr"
type input "Report a P"
type input "report-a-p"
type input "Report a"
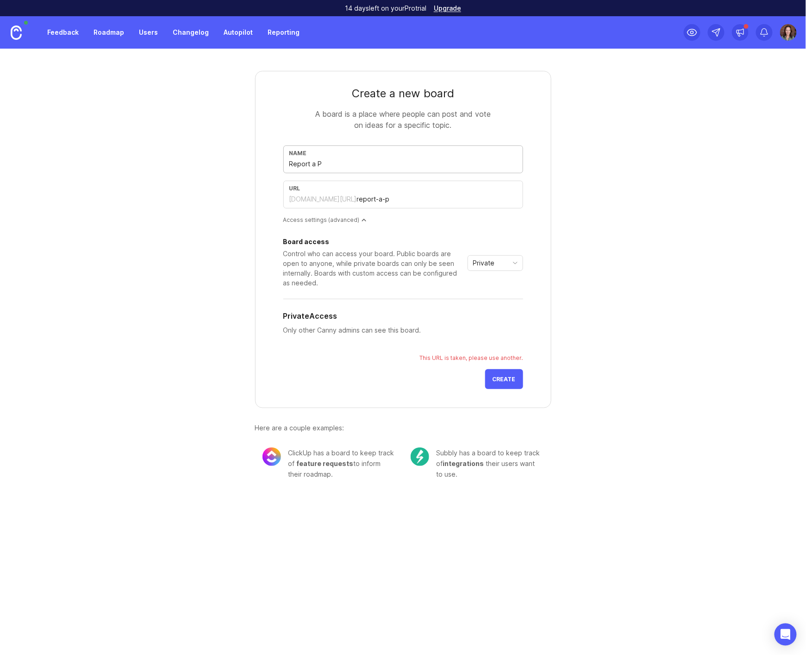
type input "report-a"
type input "Report"
type input "report"
type input "Repor"
type input "repor"
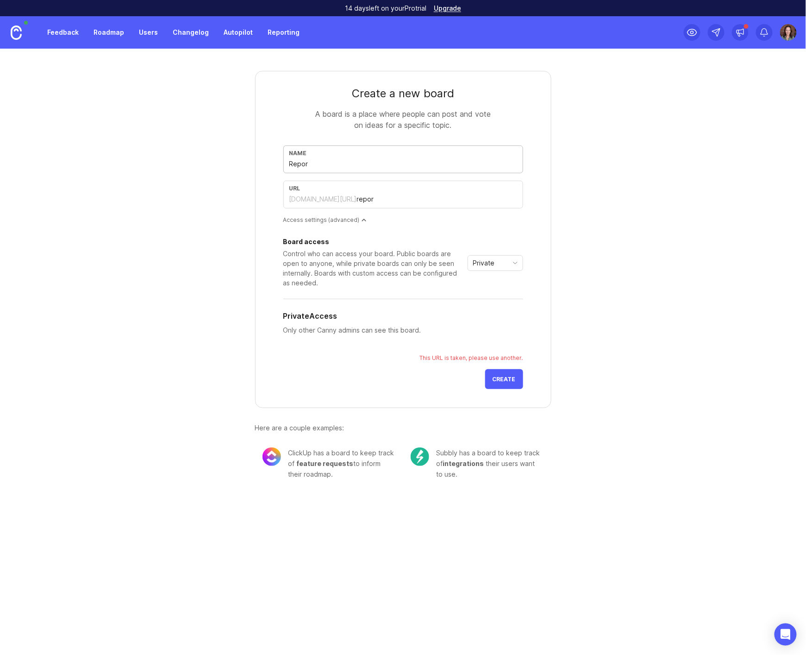
type input "Repo"
type input "repo"
type input "Rep"
type input "rep"
type input "Re"
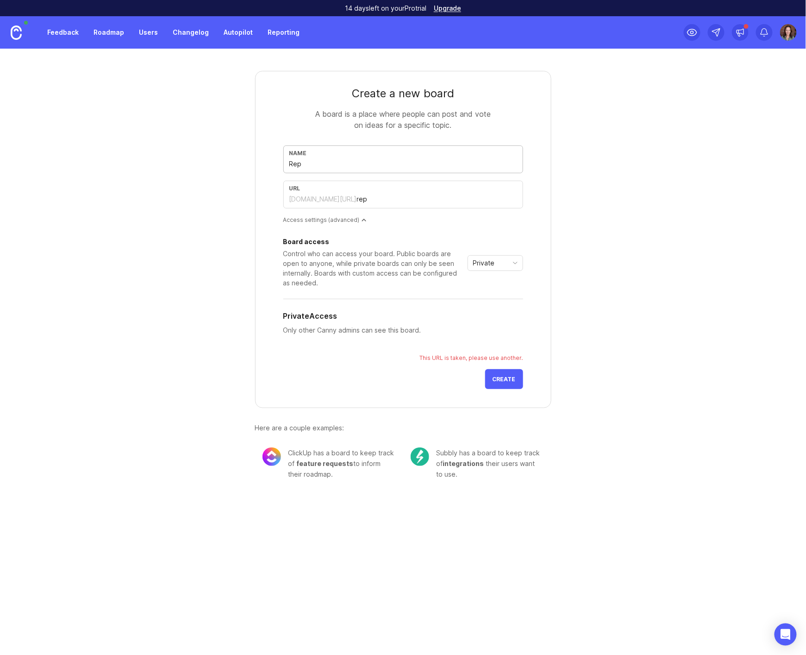
type input "re"
type input "R"
type input "r"
type input "B"
type input "b"
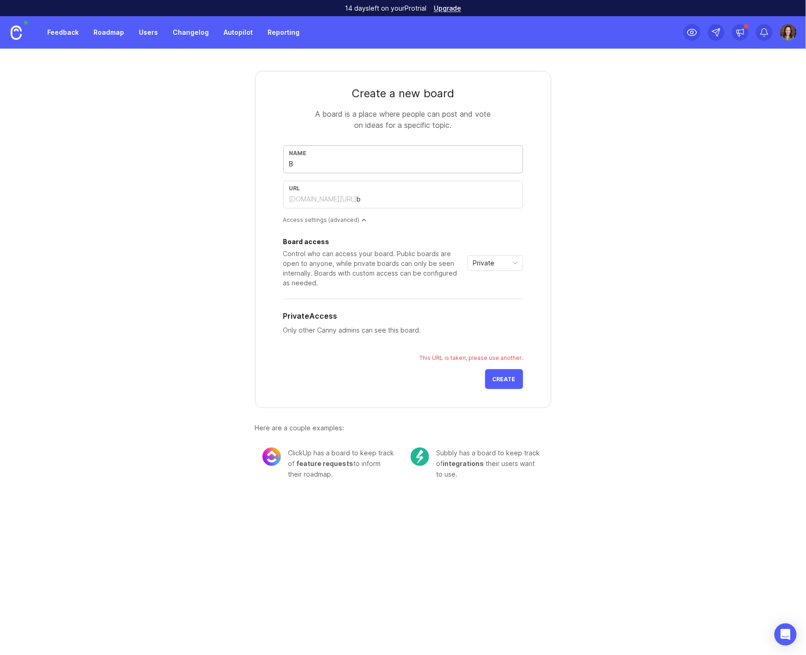
type input "Bu"
type input "bu"
type input "Bug"
type input "bug"
type input "Bugs"
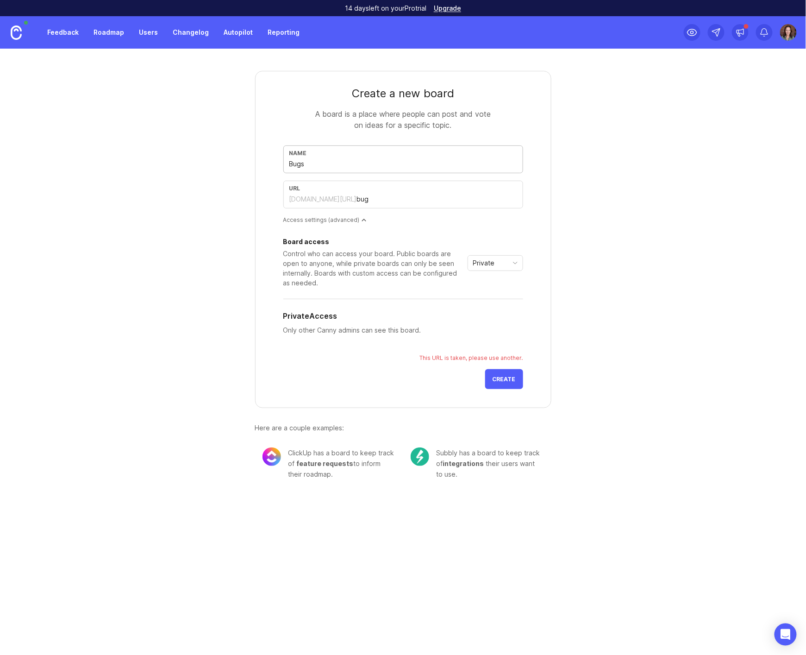
type input "bugs"
type input "Bugs"
click at [537, 324] on form "Create a new board A board is a place where people can post and vote on ideas f…" at bounding box center [403, 239] width 296 height 337
click at [519, 375] on button "Create" at bounding box center [504, 379] width 38 height 20
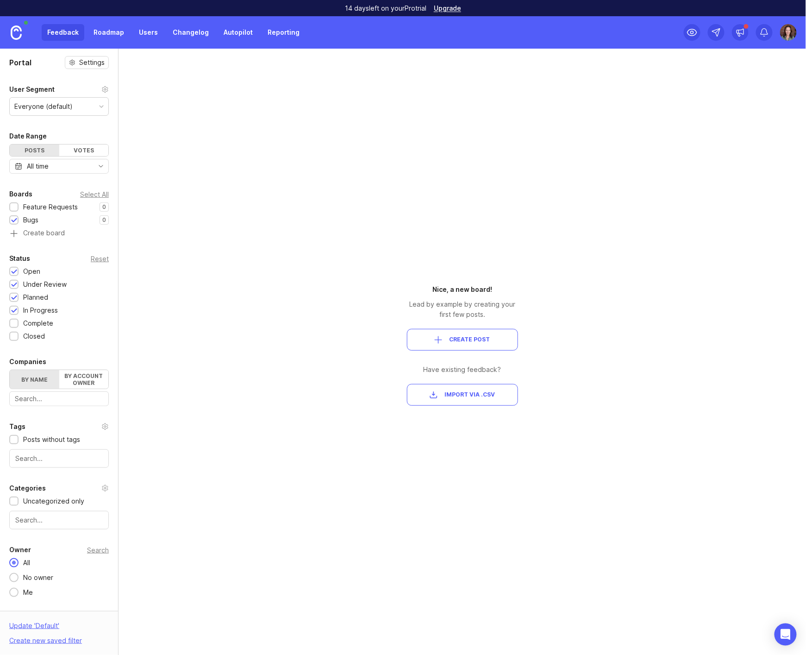
click at [792, 31] on img at bounding box center [788, 32] width 17 height 17
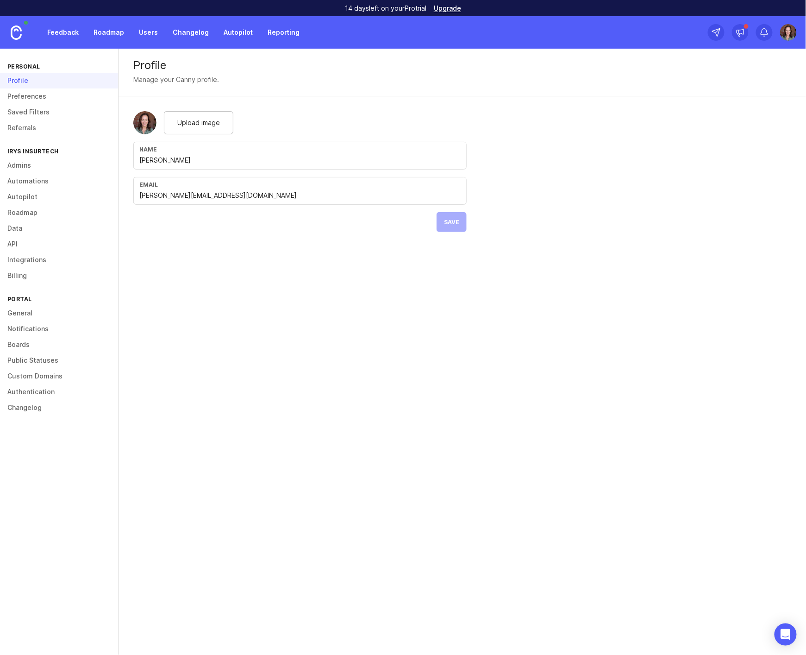
click at [22, 351] on link "Boards" at bounding box center [59, 345] width 118 height 16
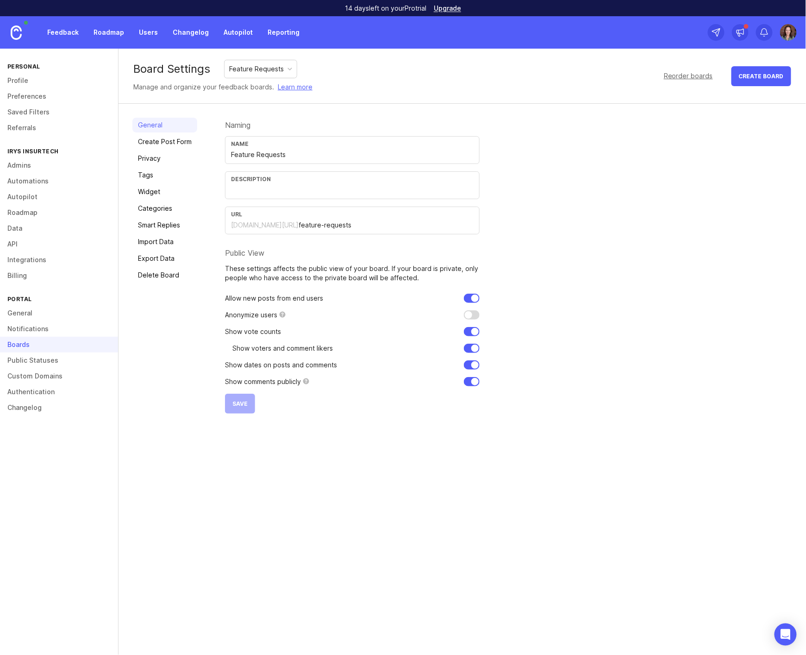
click at [261, 65] on div "Feature Requests" at bounding box center [256, 69] width 55 height 10
click at [327, 190] on input "text" at bounding box center [352, 190] width 243 height 10
paste input "We’re on it — follow along as we work through known issues."
drag, startPoint x: 564, startPoint y: 207, endPoint x: 562, endPoint y: 222, distance: 14.5
click at [564, 207] on div "Naming Name Bugs Description We’re on it — follow along as we work through know…" at bounding box center [508, 266] width 567 height 296
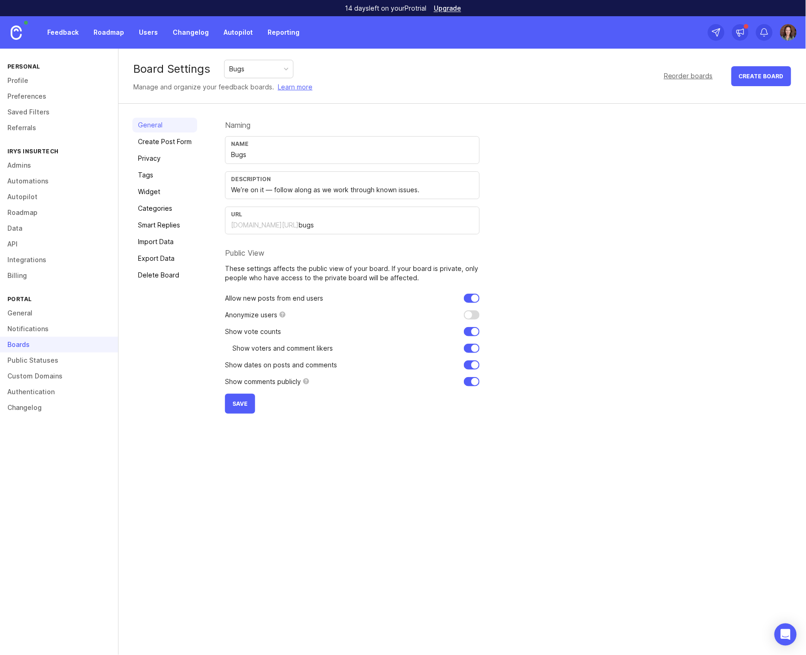
click at [427, 189] on input "We’re on it — follow along as we work through known issues." at bounding box center [352, 190] width 243 height 10
type input "We’re on it — follow along as we work through known issues & report new sightin…"
click at [387, 546] on div "Board Settings Bugs Manage and organize your feedback boards. Learn more Reorde…" at bounding box center [463, 352] width 688 height 606
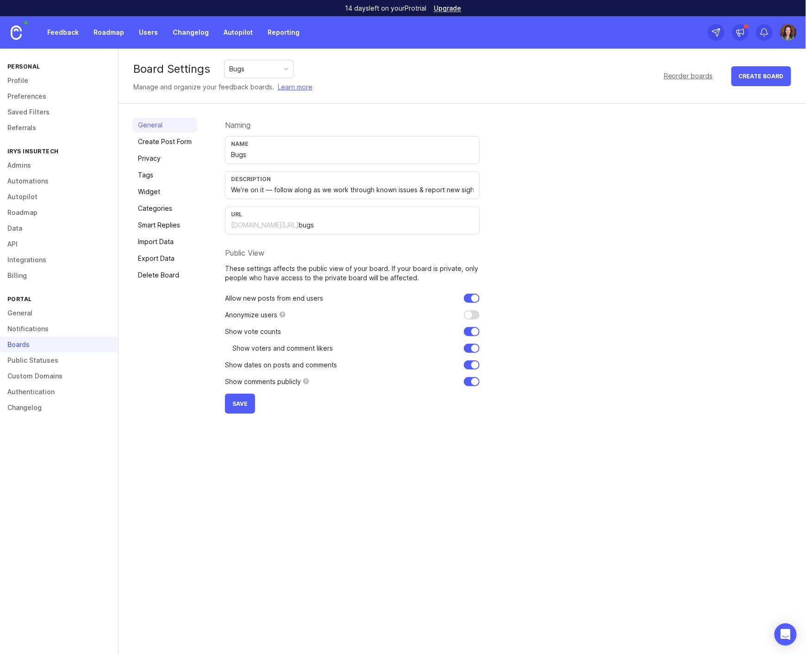
click at [476, 314] on input "checkbox" at bounding box center [472, 314] width 16 height 9
checkbox input "true"
click at [236, 401] on span "Save" at bounding box center [239, 403] width 15 height 7
click at [355, 189] on input "We’re on it — follow along as we work through known issues & report new sightin…" at bounding box center [352, 190] width 243 height 10
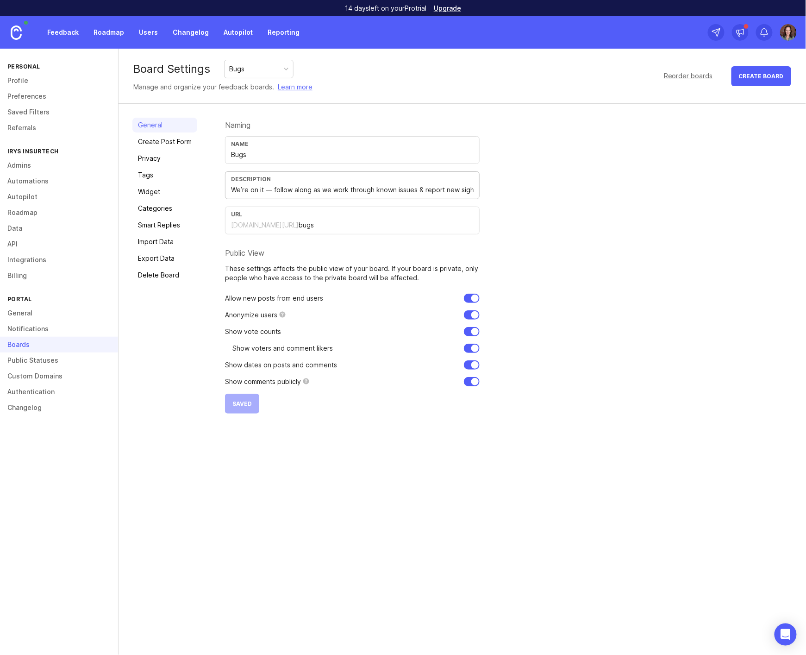
click at [355, 189] on input "We’re on it — follow along as we work through known issues & report new sightin…" at bounding box center [352, 190] width 243 height 10
paste input "Stay in the loop on fixes, or help us out by reporting a new bug"
type input "Stay in the loop on fixes, or help us out by reporting a new bug."
click at [561, 231] on div "Naming Name Bugs Description Stay in the loop on fixes, or help us out by repor…" at bounding box center [508, 266] width 567 height 296
click at [243, 405] on span "Save" at bounding box center [239, 403] width 15 height 7
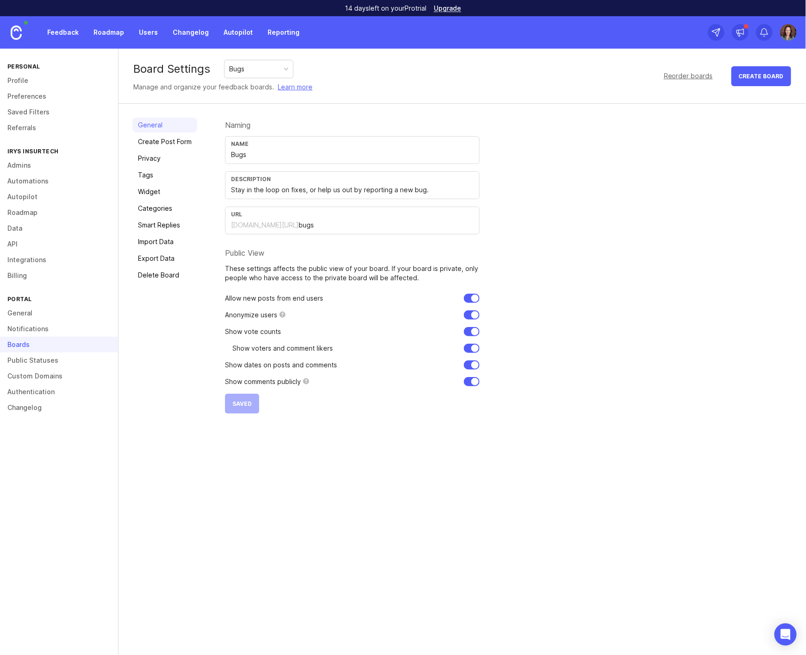
click at [168, 142] on link "Create Post Form" at bounding box center [164, 141] width 65 height 15
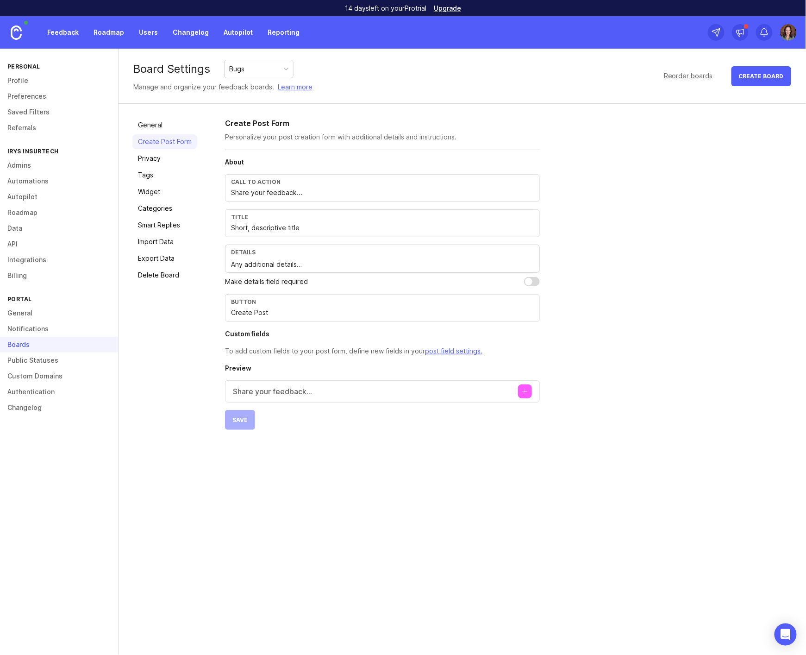
click at [303, 194] on input "Share your feedback..." at bounding box center [382, 193] width 303 height 10
drag, startPoint x: 303, startPoint y: 194, endPoint x: 127, endPoint y: 186, distance: 176.1
click at [127, 187] on div "General Create Post Form Privacy Tags Widget Categories Smart Replies Import Da…" at bounding box center [463, 274] width 688 height 340
paste input "ee something weird? Tell us about it"
type input "See something weird? Tell us about it."
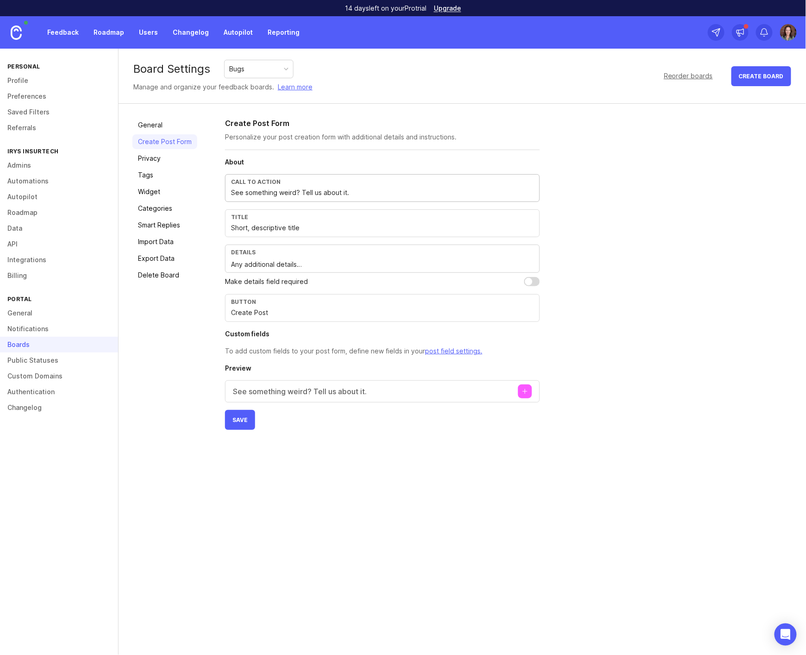
click at [255, 230] on input "Short, descriptive title" at bounding box center [382, 228] width 303 height 10
drag, startPoint x: 302, startPoint y: 228, endPoint x: 227, endPoint y: 223, distance: 74.7
click at [228, 223] on div "Title Short, descriptive title" at bounding box center [382, 223] width 315 height 28
paste input "ummarize the issue in a few words."
type input "Summarize the issue in a few words."
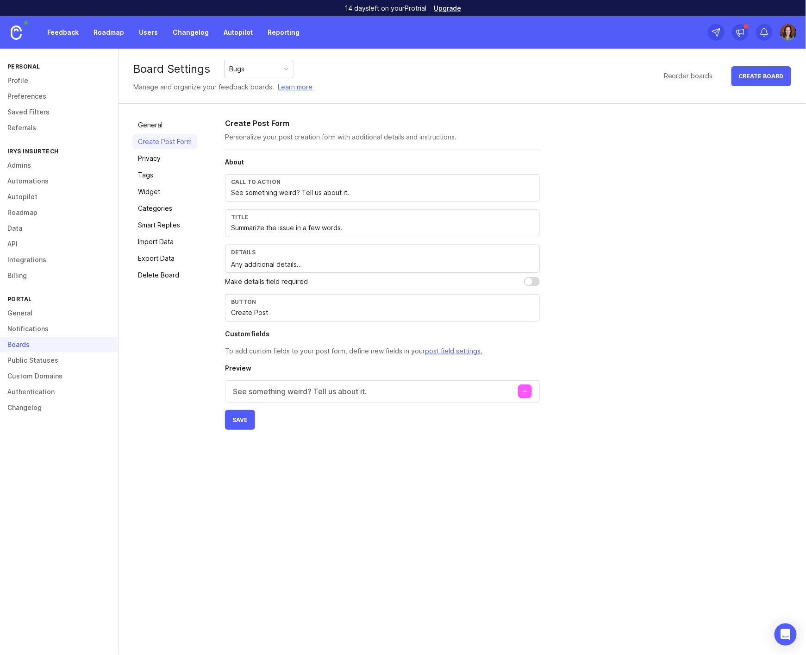
click at [425, 244] on div "Details Any additional details…" at bounding box center [382, 258] width 315 height 28
paste textarea "Add any context that helps us track down the problem."
drag, startPoint x: 400, startPoint y: 265, endPoint x: 534, endPoint y: 266, distance: 133.8
click at [534, 266] on div "Details Add any context that helps us track down the problem.Any additional det…" at bounding box center [382, 258] width 315 height 28
drag, startPoint x: 425, startPoint y: 267, endPoint x: 222, endPoint y: 267, distance: 202.8
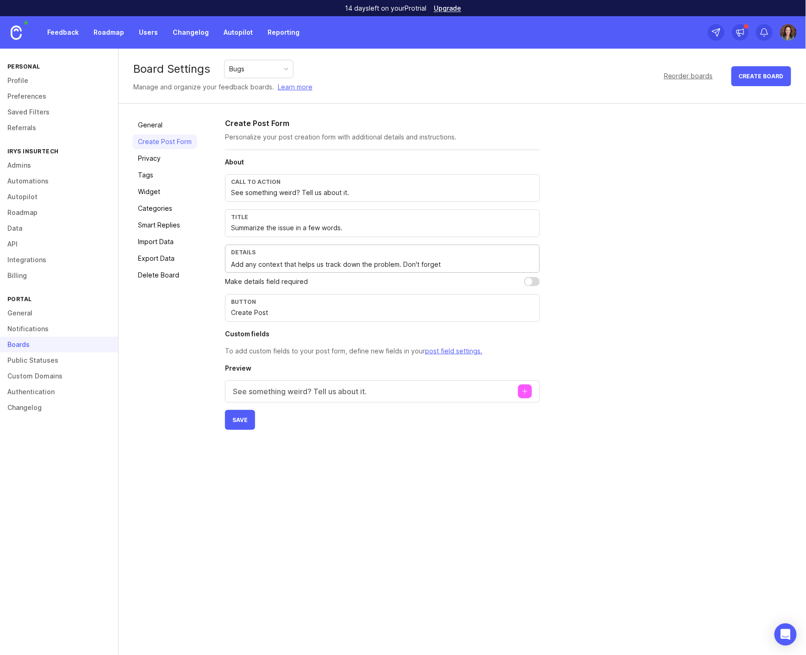
click at [222, 267] on div "General Create Post Form Privacy Tags Widget Categories Smart Replies Import Da…" at bounding box center [463, 274] width 688 height 340
paste textarea "Walk us through what happened — screenshots or attachments make it easier to tr…"
type textarea "Walk us through what happened — screenshots or attachments make it easier to tr…"
click at [373, 309] on input "Create Post" at bounding box center [382, 312] width 303 height 10
drag, startPoint x: 269, startPoint y: 313, endPoint x: 228, endPoint y: 312, distance: 41.7
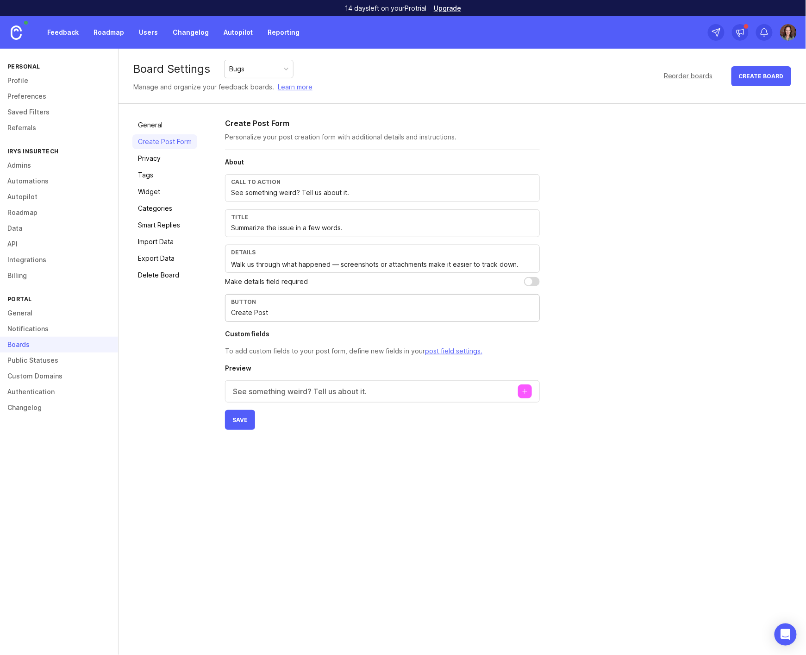
click at [228, 312] on div "Button Create Post" at bounding box center [382, 308] width 315 height 28
type input "Create My Bug"
drag, startPoint x: 425, startPoint y: 489, endPoint x: 301, endPoint y: 469, distance: 125.7
click at [423, 488] on div "Board Settings Bugs Manage and organize your feedback boards. Learn more Reorde…" at bounding box center [463, 352] width 688 height 606
click at [231, 417] on button "Save" at bounding box center [240, 420] width 30 height 20
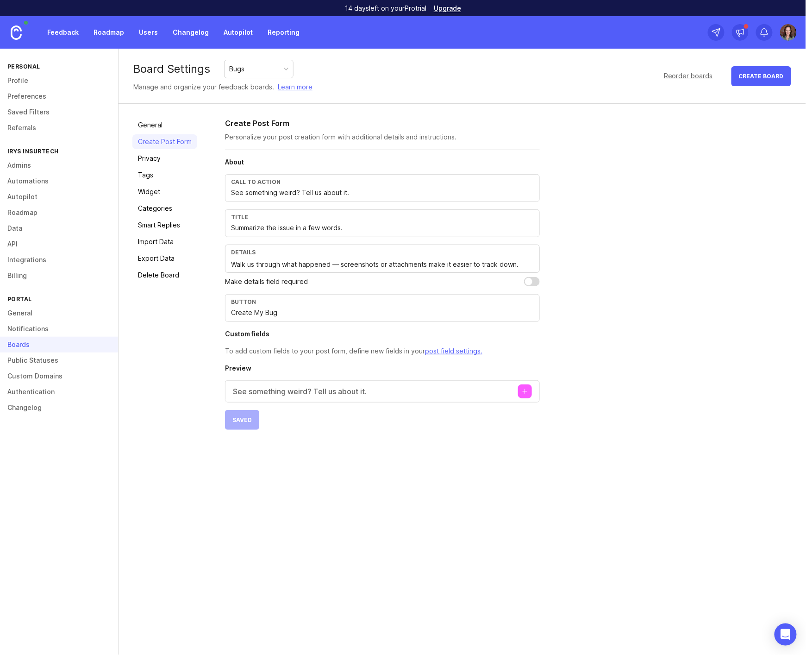
click at [439, 489] on div "Board Settings Bugs Manage and organize your feedback boards. Learn more Reorde…" at bounding box center [463, 352] width 688 height 606
click at [420, 449] on div "Board Settings Bugs Manage and organize your feedback boards. Learn more Reorde…" at bounding box center [463, 352] width 688 height 606
click at [255, 71] on div "Bugs" at bounding box center [259, 69] width 69 height 18
click at [252, 76] on div "Feature Requests" at bounding box center [261, 69] width 72 height 18
click at [152, 172] on link "Tags" at bounding box center [164, 175] width 65 height 15
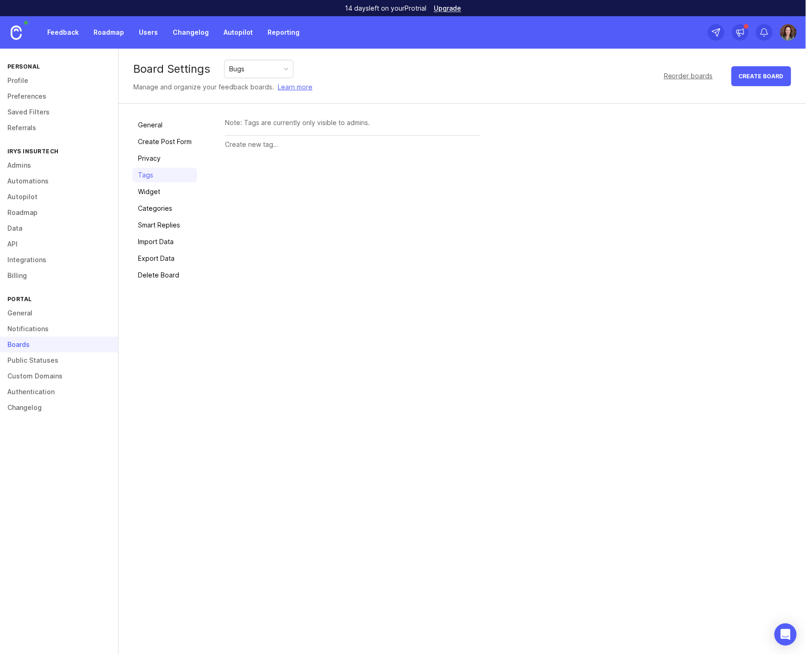
click at [375, 309] on div "Board Settings Bugs Manage and organize your feedback boards. Learn more Reorde…" at bounding box center [463, 352] width 688 height 606
click at [20, 362] on link "Public Statuses" at bounding box center [59, 360] width 118 height 16
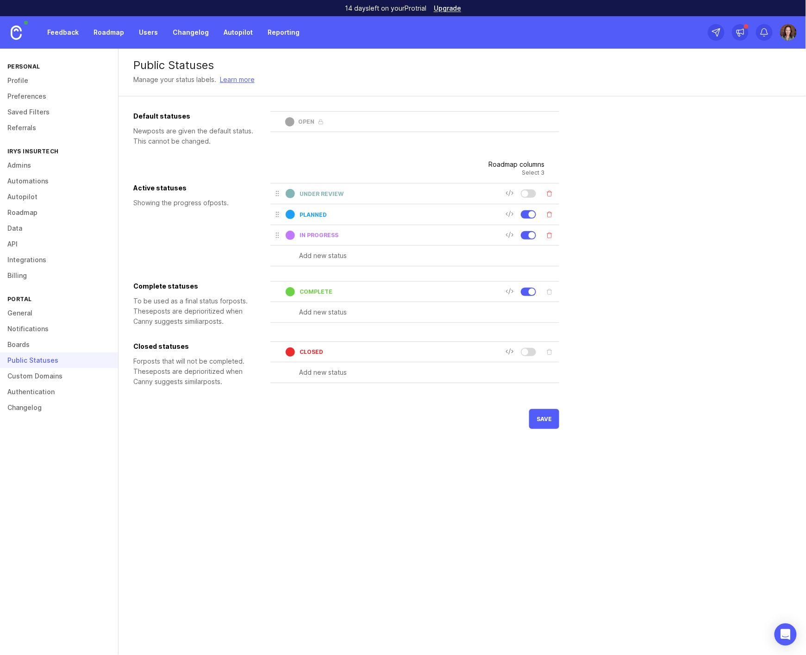
click at [534, 194] on div at bounding box center [528, 193] width 15 height 8
click at [532, 351] on div at bounding box center [528, 352] width 15 height 8
click at [313, 482] on div "Public Statuses Manage your status labels. Learn more Default statuses New post…" at bounding box center [463, 352] width 688 height 606
click at [547, 425] on button "save" at bounding box center [544, 419] width 30 height 20
click at [523, 352] on div at bounding box center [528, 352] width 15 height 8
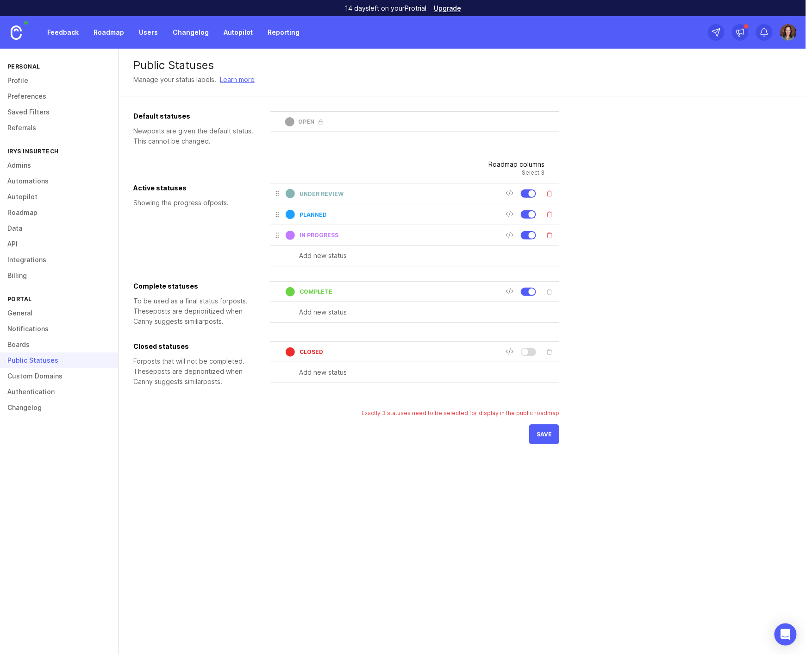
click at [527, 193] on div at bounding box center [528, 193] width 15 height 8
click at [543, 434] on span "save" at bounding box center [544, 434] width 15 height 7
click at [400, 465] on div "Public Statuses Manage your status labels. Learn more Default statuses New post…" at bounding box center [463, 352] width 688 height 606
click at [52, 376] on link "Custom Domains" at bounding box center [59, 376] width 118 height 16
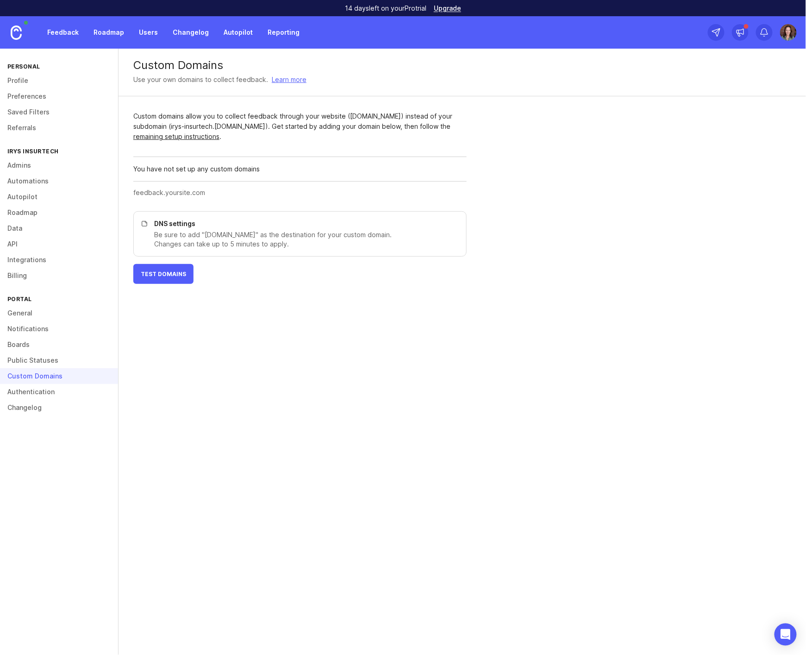
click at [40, 394] on link "Authentication" at bounding box center [59, 392] width 118 height 16
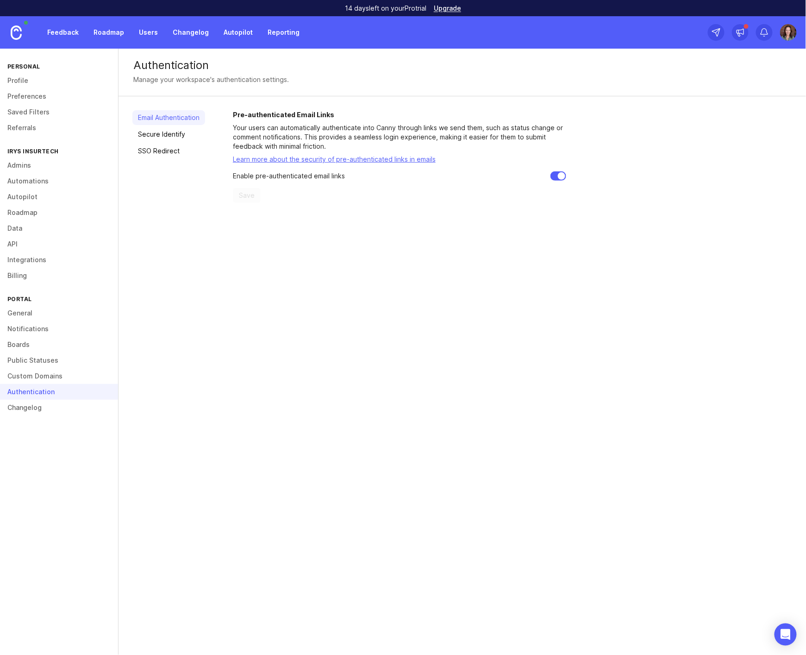
click at [30, 408] on link "Changelog" at bounding box center [59, 408] width 118 height 16
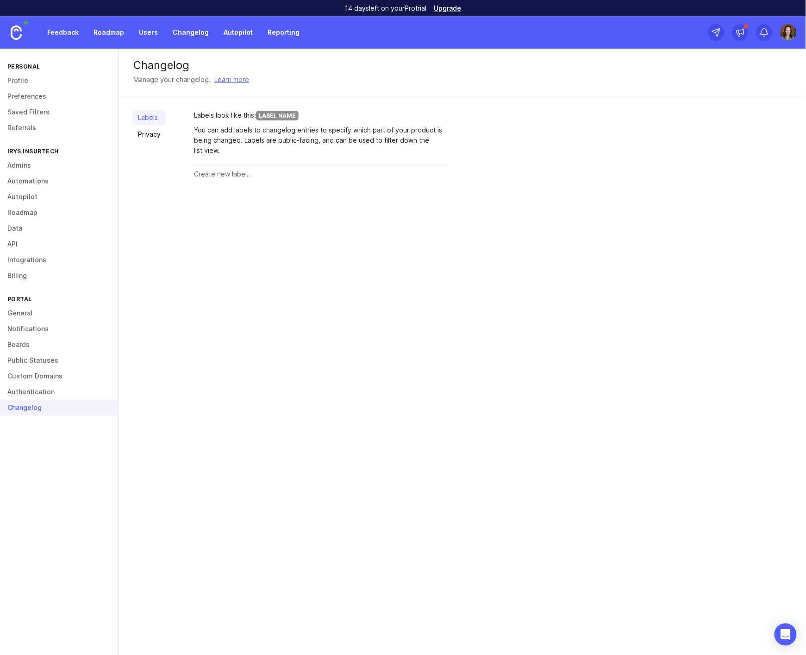
click at [481, 216] on div "Changelog Manage your changelog. Learn more Labels Privacy Labels look like thi…" at bounding box center [463, 352] width 688 height 606
click at [72, 32] on link "Feedback" at bounding box center [63, 32] width 43 height 17
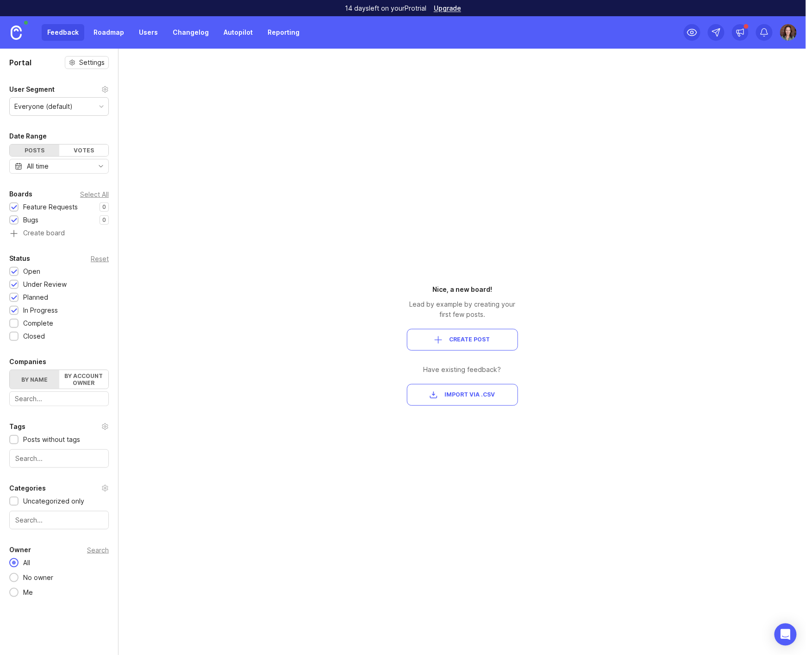
click at [338, 191] on div "Portal Settings User Segment Everyone (default) Date Range Posts Votes All time…" at bounding box center [403, 352] width 806 height 606
